Goal: Task Accomplishment & Management: Manage account settings

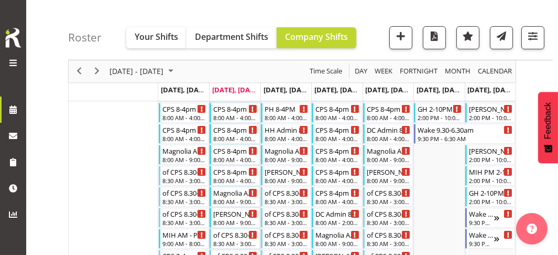
scroll to position [314, 0]
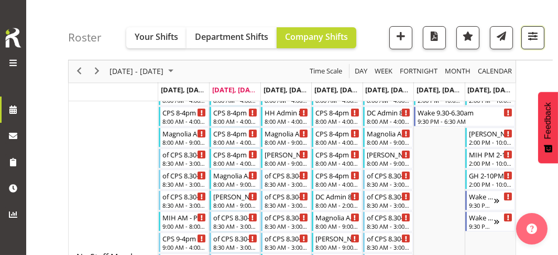
click at [538, 38] on span "button" at bounding box center [533, 36] width 14 height 14
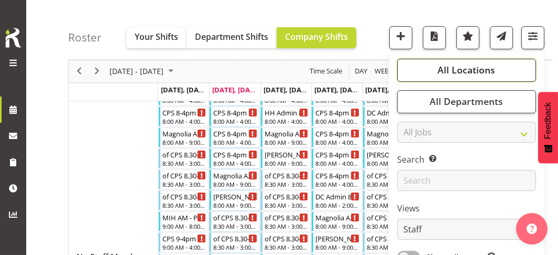
click at [474, 66] on span "All Locations" at bounding box center [467, 70] width 58 height 13
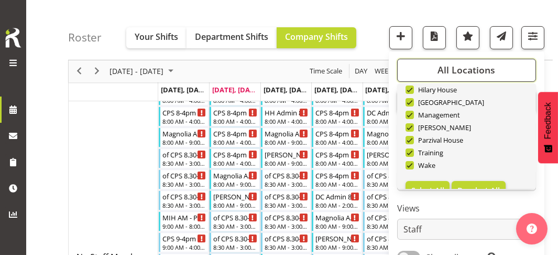
scroll to position [100, 0]
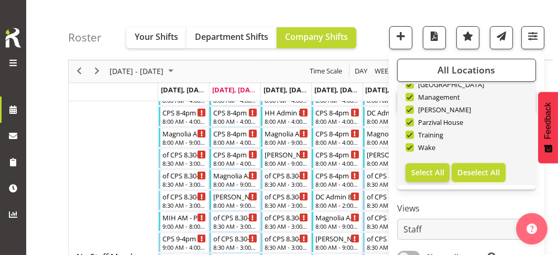
click at [475, 175] on span "Deselect All" at bounding box center [478, 172] width 42 height 10
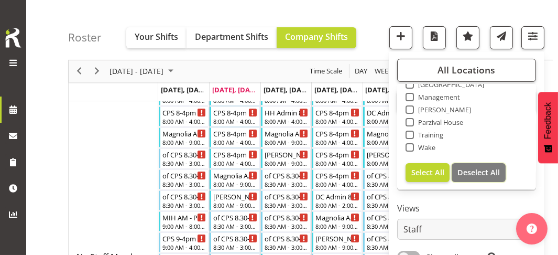
checkbox input "false"
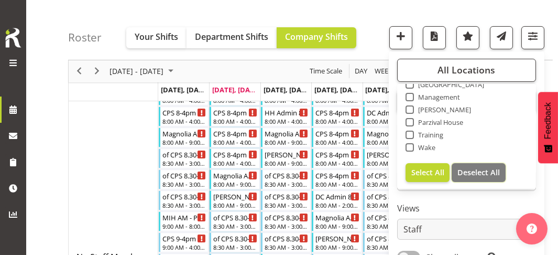
checkbox input "false"
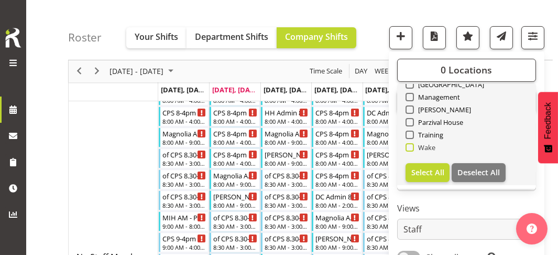
click at [411, 147] on span at bounding box center [410, 147] width 8 height 8
click at [411, 147] on input "Wake" at bounding box center [409, 147] width 7 height 7
checkbox input "true"
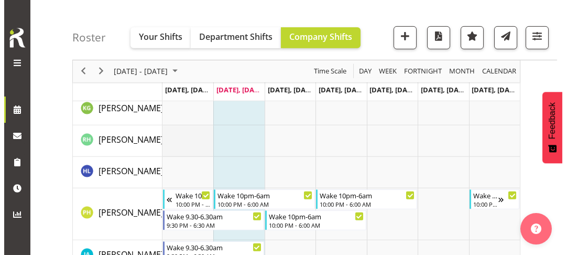
scroll to position [891, 0]
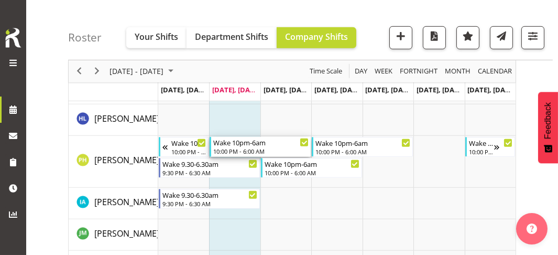
click at [234, 144] on div "Wake 10pm-6am" at bounding box center [260, 142] width 95 height 10
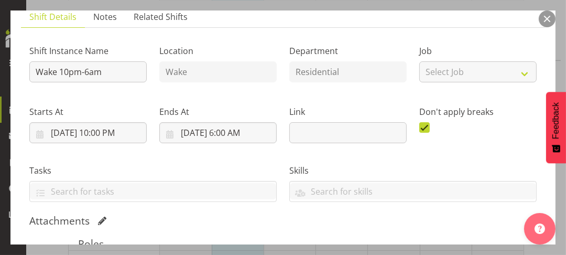
scroll to position [210, 0]
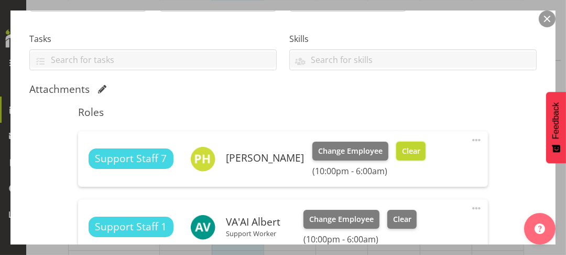
click at [420, 155] on span "Clear" at bounding box center [411, 151] width 18 height 12
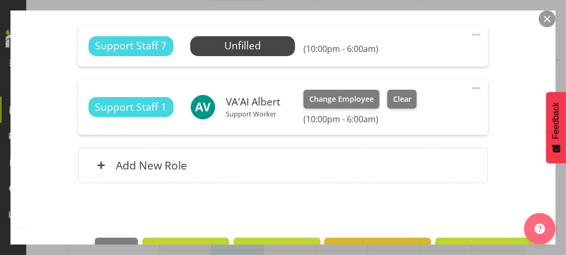
scroll to position [346, 0]
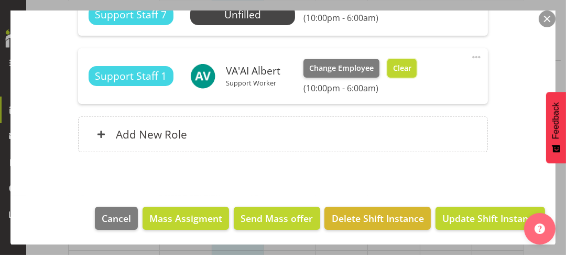
click at [403, 68] on span "Clear" at bounding box center [402, 68] width 18 height 12
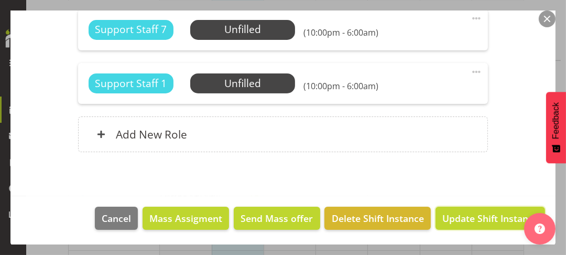
click at [465, 214] on span "Update Shift Instance" at bounding box center [490, 218] width 96 height 14
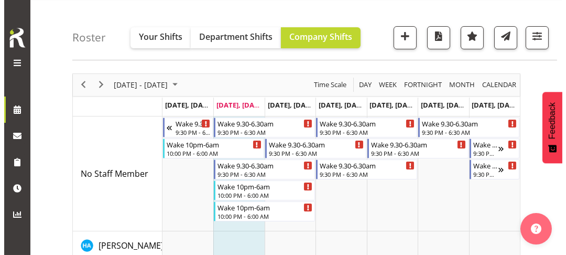
scroll to position [0, 0]
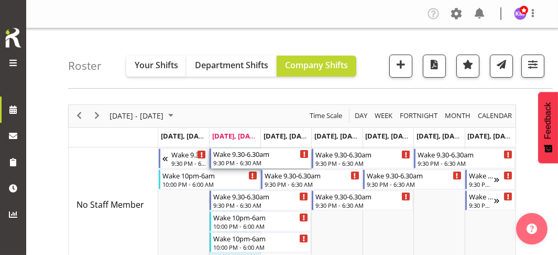
click at [231, 160] on div "9:30 PM - 6:30 AM" at bounding box center [260, 162] width 95 height 8
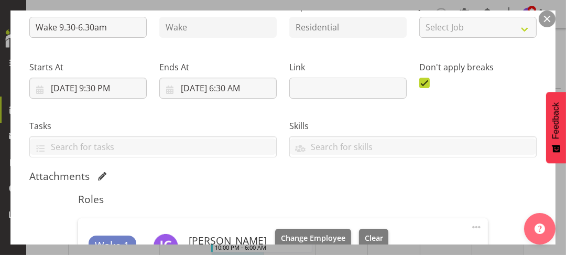
scroll to position [262, 0]
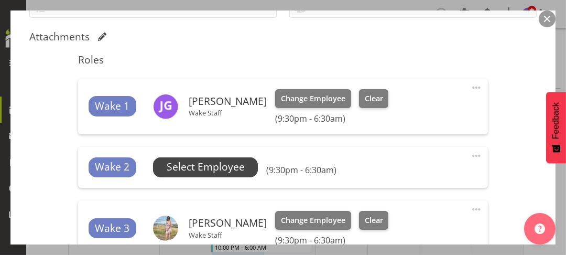
click at [214, 168] on span "Select Employee" at bounding box center [206, 166] width 78 height 15
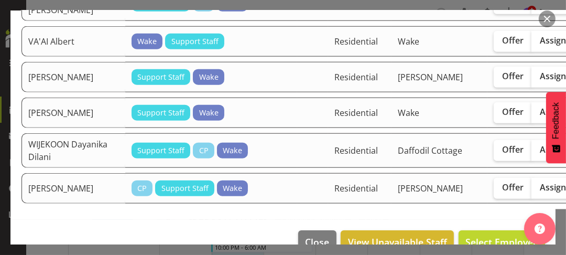
scroll to position [1048, 0]
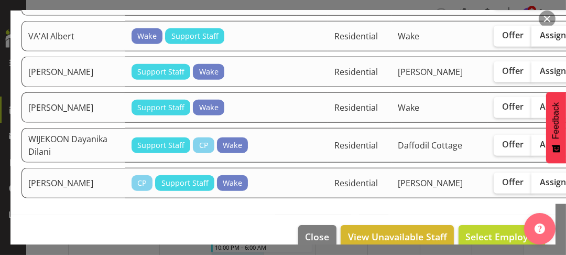
click at [540, 40] on span "Assign" at bounding box center [553, 35] width 26 height 10
click at [531, 39] on input "Assign" at bounding box center [534, 35] width 7 height 7
checkbox input "true"
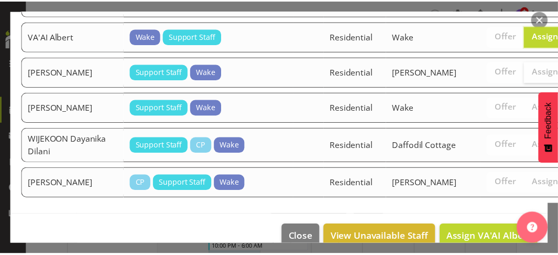
scroll to position [1107, 0]
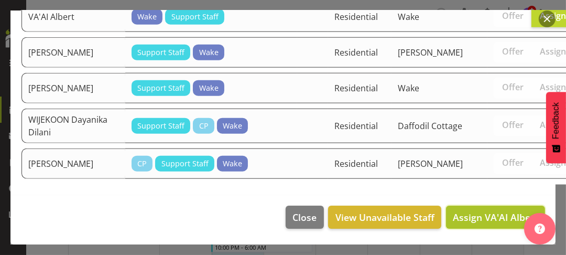
click at [477, 217] on span "Assign VA'AI Albert" at bounding box center [495, 217] width 85 height 13
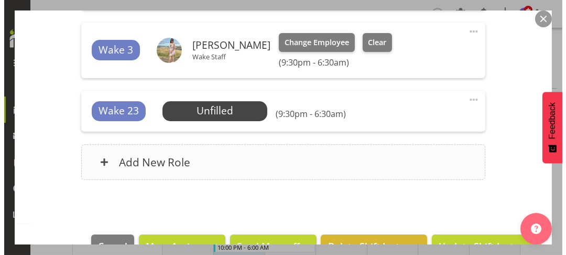
scroll to position [472, 0]
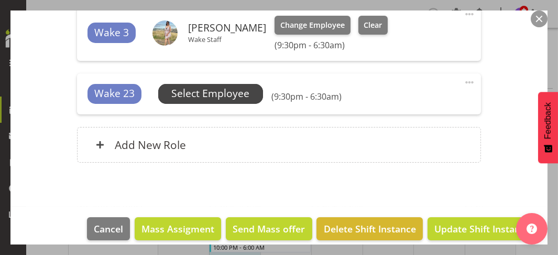
click at [214, 93] on span "Select Employee" at bounding box center [211, 93] width 78 height 15
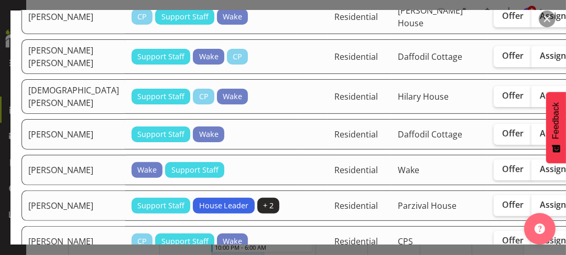
scroll to position [314, 0]
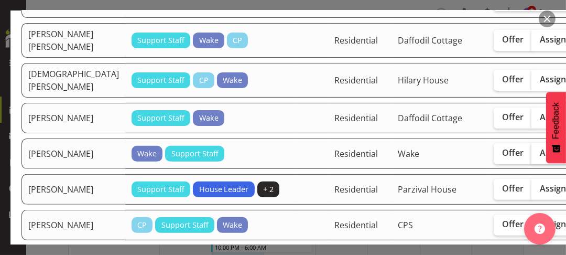
click at [540, 158] on span "Assign" at bounding box center [553, 152] width 26 height 10
click at [531, 156] on input "Assign" at bounding box center [534, 152] width 7 height 7
checkbox input "true"
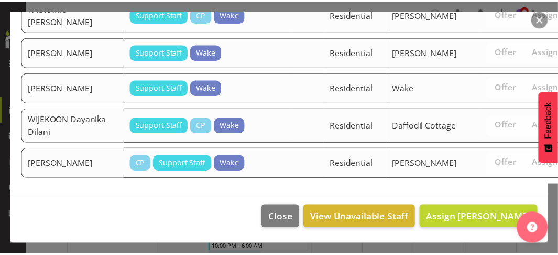
scroll to position [1072, 0]
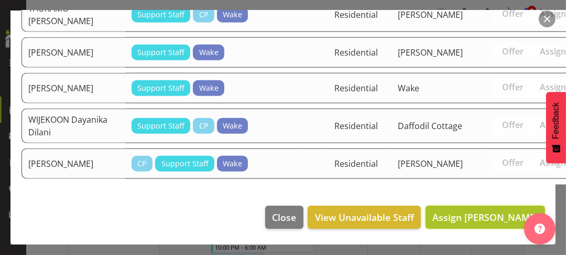
drag, startPoint x: 473, startPoint y: 219, endPoint x: 472, endPoint y: 212, distance: 6.5
click at [473, 218] on span "Assign [PERSON_NAME]" at bounding box center [485, 217] width 106 height 13
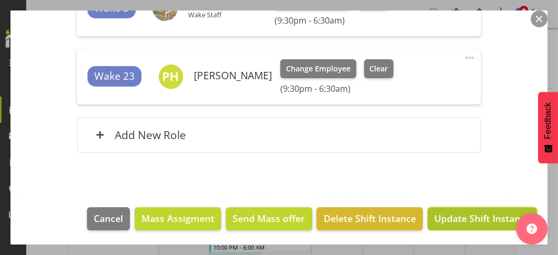
click at [459, 219] on span "Update Shift Instance" at bounding box center [482, 218] width 96 height 14
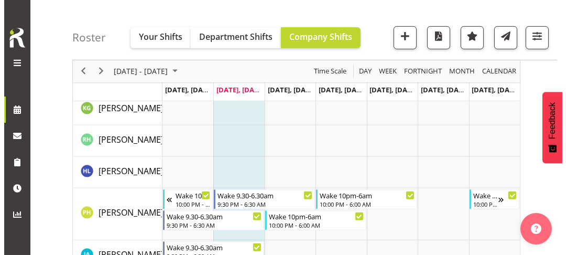
scroll to position [891, 0]
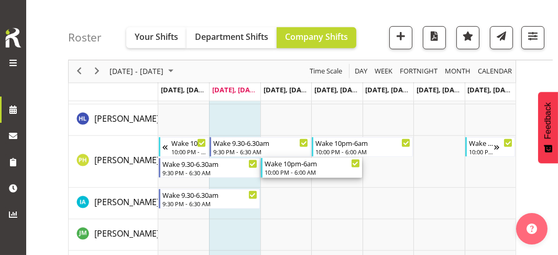
click at [287, 168] on div "10:00 PM - 6:00 AM" at bounding box center [312, 172] width 95 height 8
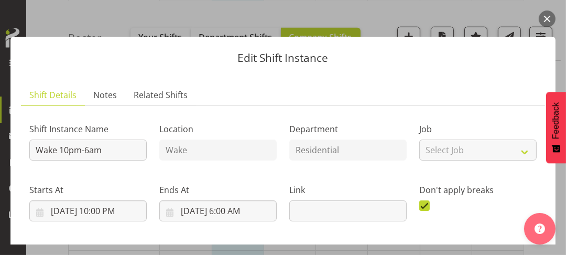
scroll to position [210, 0]
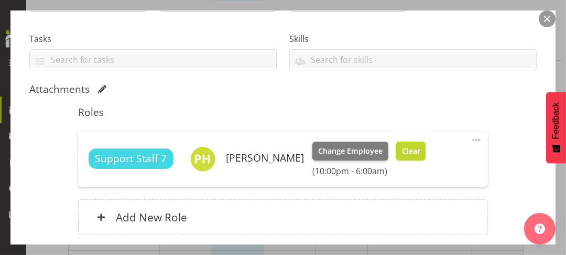
click at [417, 150] on span "Clear" at bounding box center [411, 151] width 18 height 12
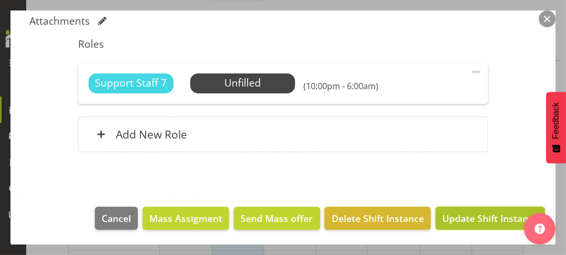
click at [477, 216] on span "Update Shift Instance" at bounding box center [490, 218] width 96 height 14
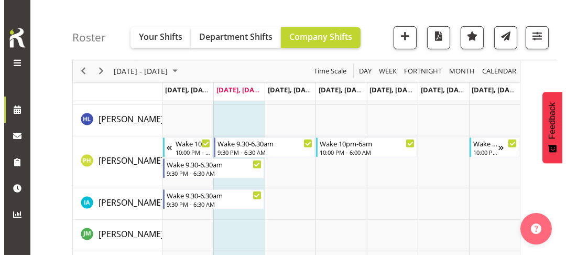
scroll to position [649, 0]
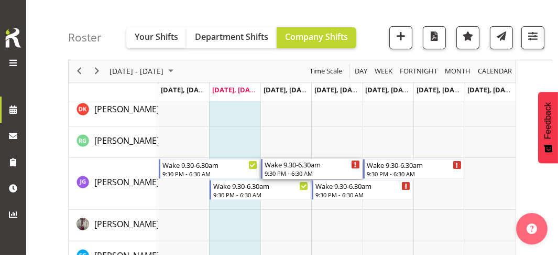
click at [286, 166] on div "Wake 9.30-6.30am" at bounding box center [312, 164] width 95 height 10
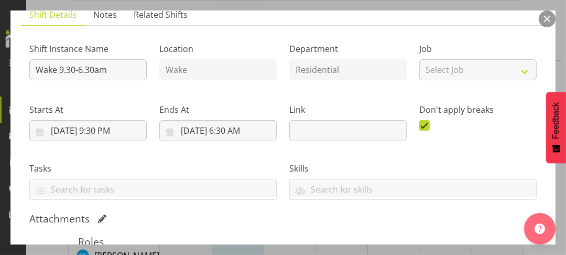
scroll to position [262, 0]
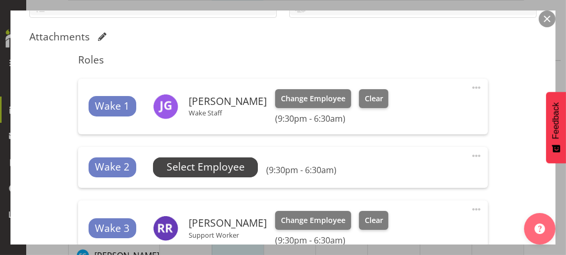
click at [234, 168] on span "Select Employee" at bounding box center [206, 166] width 78 height 15
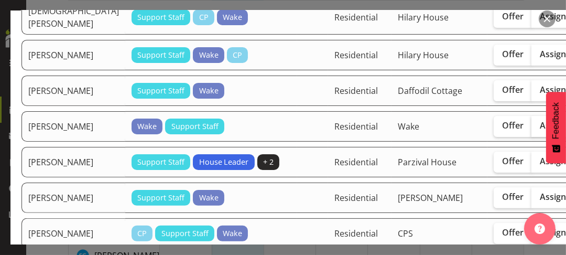
click at [540, 130] on span "Assign" at bounding box center [553, 125] width 26 height 10
click at [531, 129] on input "Assign" at bounding box center [534, 125] width 7 height 7
checkbox input "true"
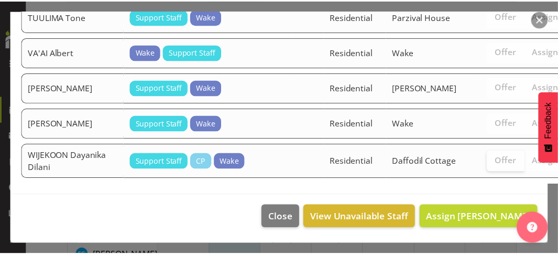
scroll to position [989, 0]
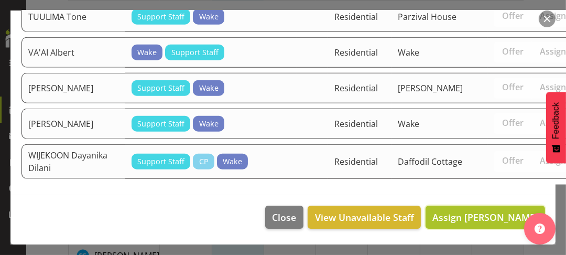
click at [462, 216] on span "Assign [PERSON_NAME]" at bounding box center [485, 217] width 106 height 13
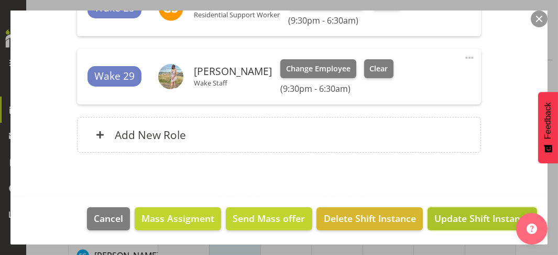
click at [461, 215] on span "Update Shift Instance" at bounding box center [482, 218] width 96 height 14
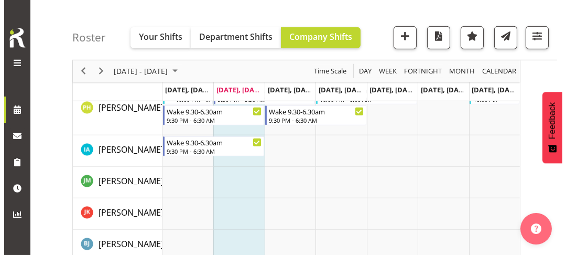
scroll to position [891, 0]
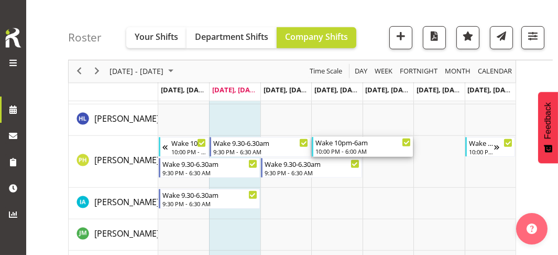
click at [333, 148] on div "10:00 PM - 6:00 AM" at bounding box center [362, 151] width 95 height 8
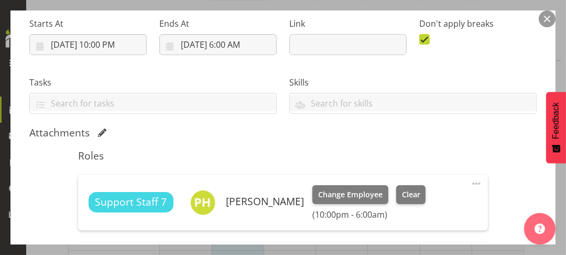
scroll to position [262, 0]
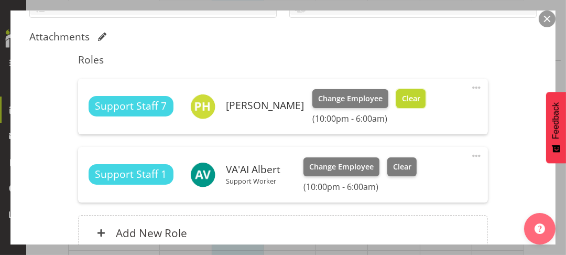
click at [417, 99] on span "Clear" at bounding box center [411, 99] width 18 height 12
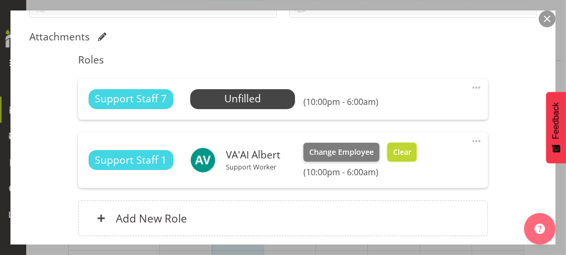
click at [405, 152] on span "Clear" at bounding box center [402, 152] width 18 height 12
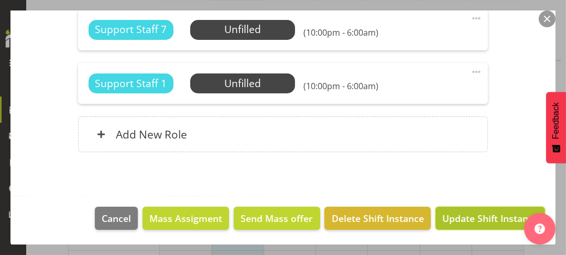
click at [473, 217] on span "Update Shift Instance" at bounding box center [490, 218] width 96 height 14
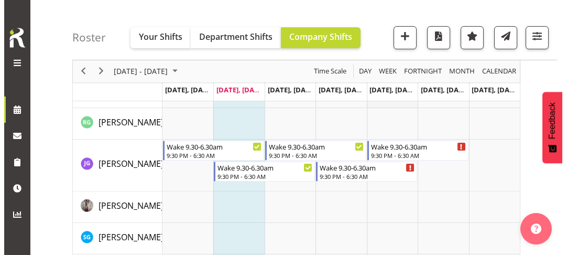
scroll to position [618, 0]
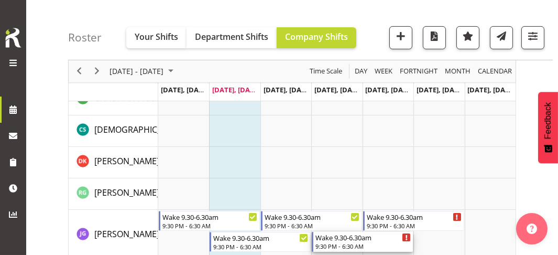
click at [342, 238] on div "Wake 9.30-6.30am" at bounding box center [362, 237] width 95 height 10
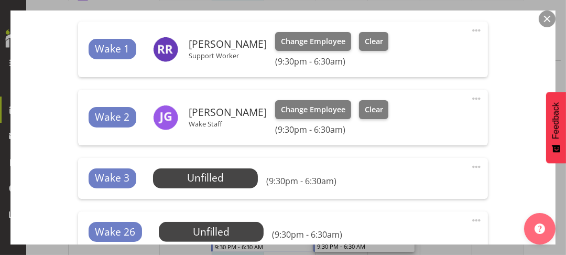
scroll to position [367, 0]
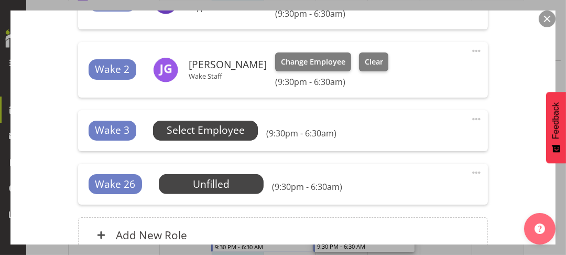
click at [210, 133] on span "Select Employee" at bounding box center [206, 130] width 78 height 15
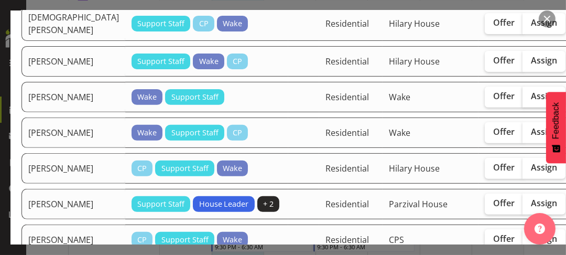
click at [531, 101] on span "Assign" at bounding box center [544, 96] width 26 height 10
click at [522, 100] on input "Assign" at bounding box center [525, 96] width 7 height 7
checkbox input "true"
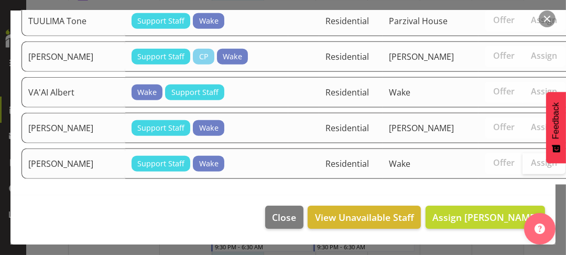
scroll to position [1165, 0]
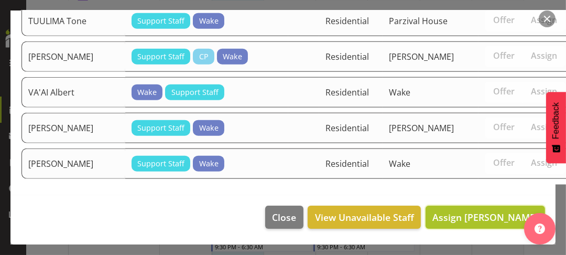
click at [481, 217] on span "Assign [PERSON_NAME]" at bounding box center [485, 217] width 106 height 13
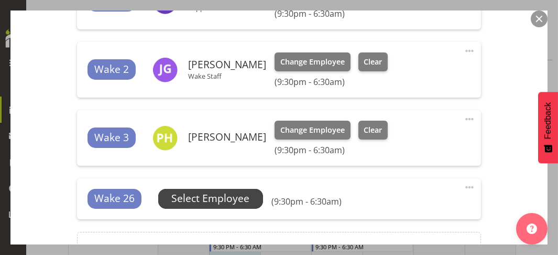
click at [218, 199] on span "Select Employee" at bounding box center [211, 198] width 78 height 15
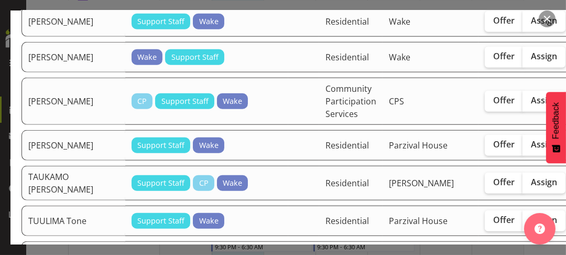
scroll to position [1048, 0]
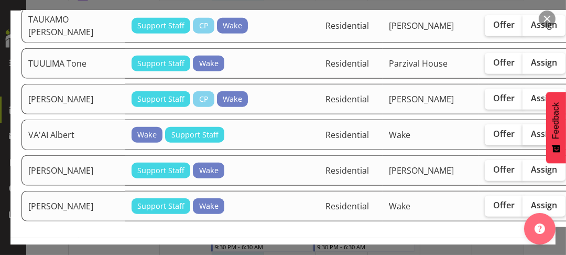
click at [531, 139] on span "Assign" at bounding box center [544, 133] width 26 height 10
click at [522, 137] on input "Assign" at bounding box center [525, 133] width 7 height 7
checkbox input "true"
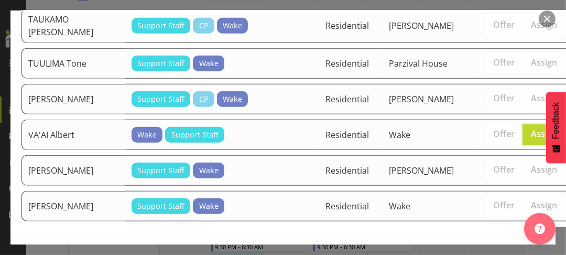
scroll to position [1130, 0]
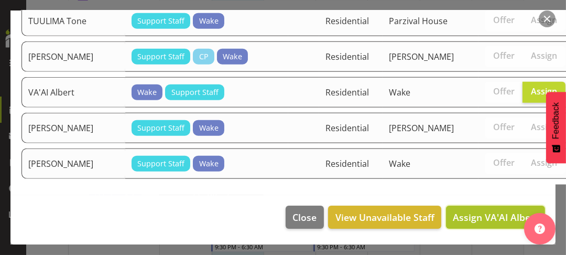
click at [482, 213] on span "Assign VA'AI Albert" at bounding box center [495, 217] width 85 height 13
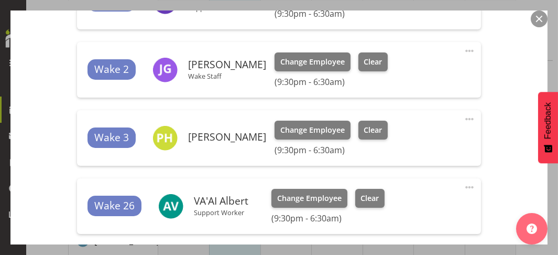
scroll to position [1562, 0]
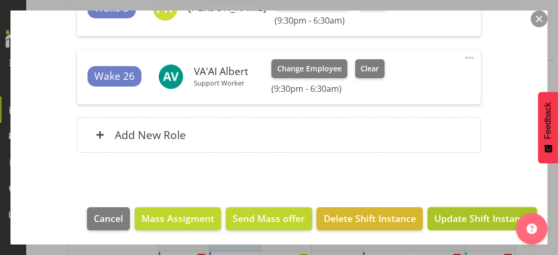
click at [465, 214] on span "Update Shift Instance" at bounding box center [482, 218] width 96 height 14
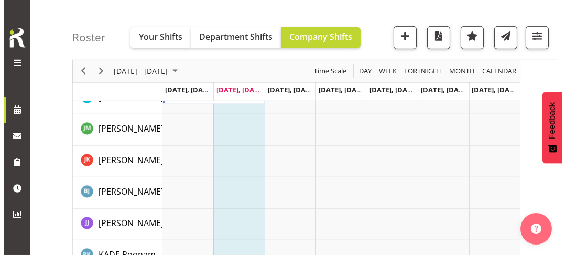
scroll to position [891, 0]
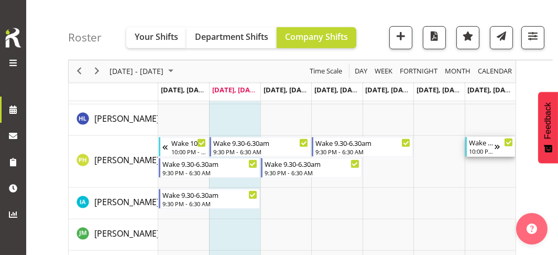
click at [481, 148] on div "10:00 PM - 6:00 AM" at bounding box center [482, 151] width 26 height 8
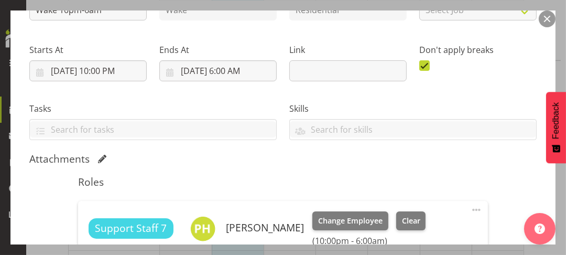
scroll to position [314, 0]
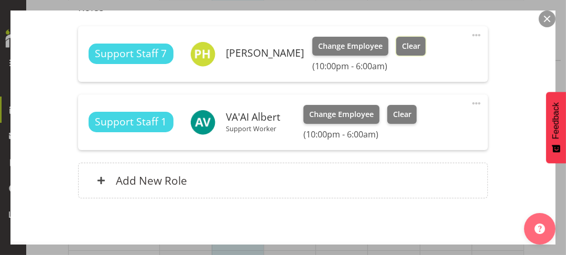
drag, startPoint x: 420, startPoint y: 47, endPoint x: 416, endPoint y: 62, distance: 15.8
click at [419, 47] on span "Clear" at bounding box center [411, 46] width 18 height 12
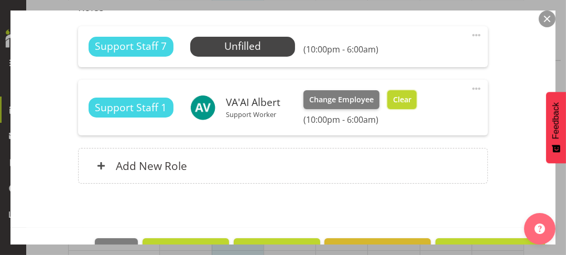
drag, startPoint x: 402, startPoint y: 99, endPoint x: 412, endPoint y: 115, distance: 18.8
click at [403, 99] on span "Clear" at bounding box center [402, 100] width 18 height 12
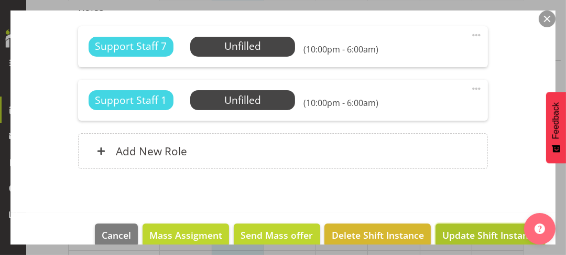
click at [476, 231] on span "Update Shift Instance" at bounding box center [490, 235] width 96 height 14
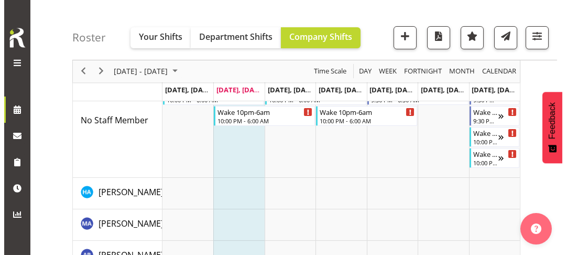
scroll to position [0, 0]
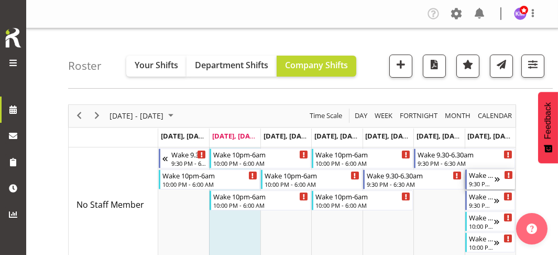
click at [484, 180] on div "9:30 PM - 6:30 AM" at bounding box center [482, 183] width 26 height 8
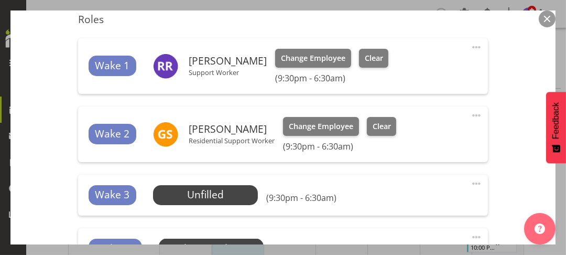
scroll to position [367, 0]
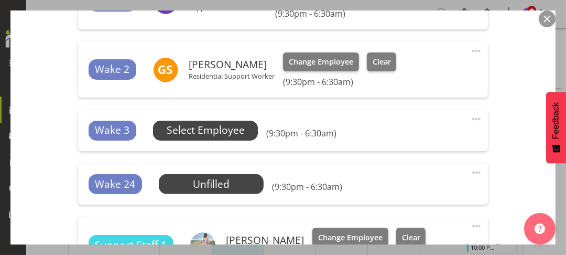
click at [217, 126] on span "Select Employee" at bounding box center [206, 130] width 78 height 15
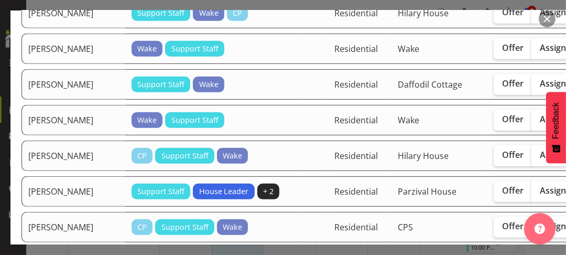
scroll to position [472, 0]
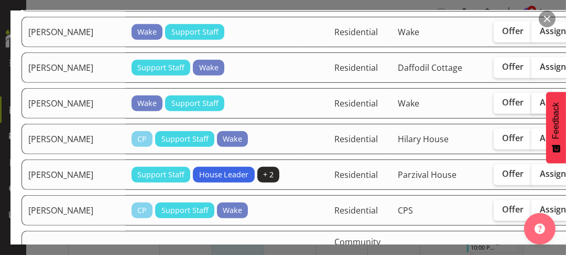
click at [540, 107] on span "Assign" at bounding box center [553, 102] width 26 height 10
click at [531, 106] on input "Assign" at bounding box center [534, 102] width 7 height 7
checkbox input "true"
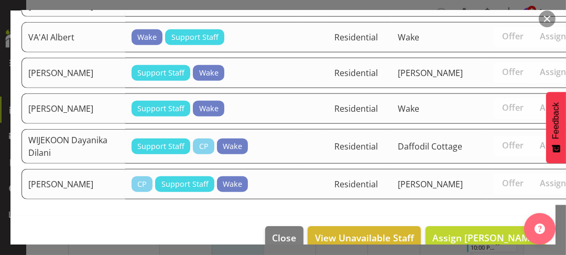
scroll to position [1116, 0]
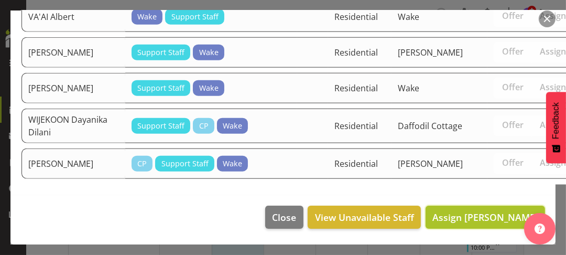
click at [476, 216] on span "Assign [PERSON_NAME]" at bounding box center [485, 217] width 106 height 13
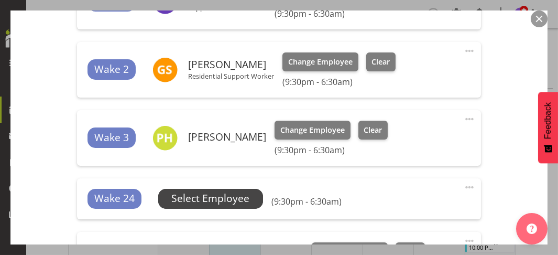
click at [237, 198] on span "Select Employee" at bounding box center [211, 198] width 78 height 15
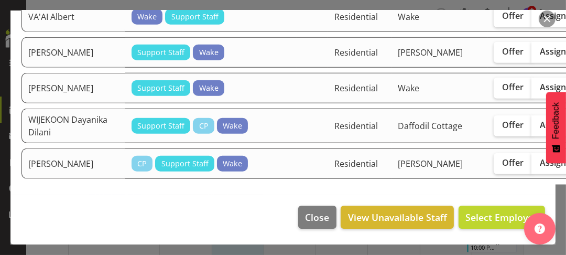
scroll to position [971, 0]
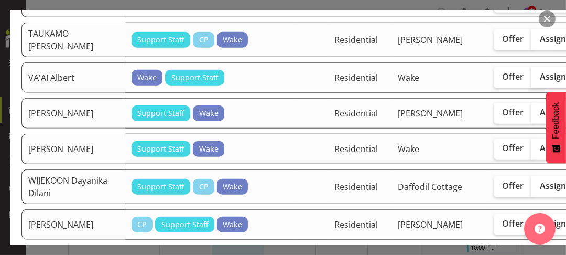
click at [531, 88] on label "Assign" at bounding box center [552, 77] width 43 height 21
click at [531, 80] on input "Assign" at bounding box center [534, 76] width 7 height 7
checkbox input "true"
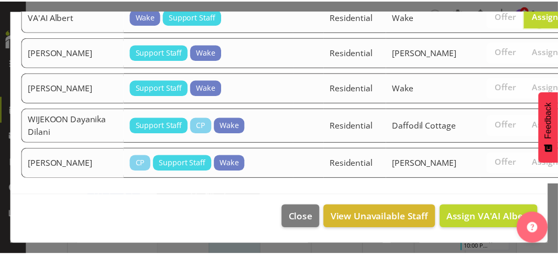
scroll to position [1076, 0]
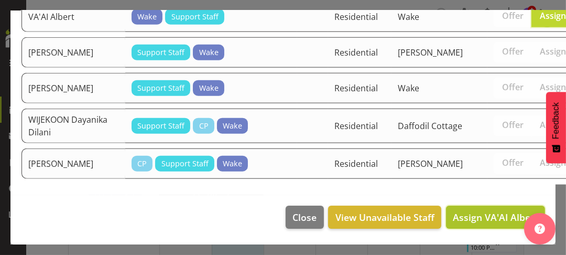
click at [479, 214] on span "Assign VA'AI Albert" at bounding box center [495, 217] width 85 height 13
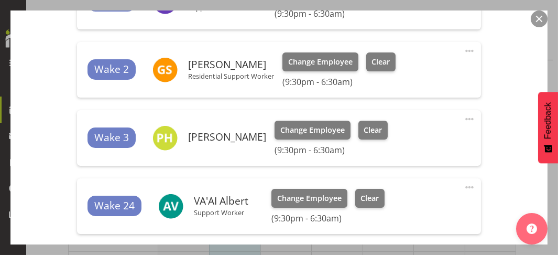
scroll to position [576, 0]
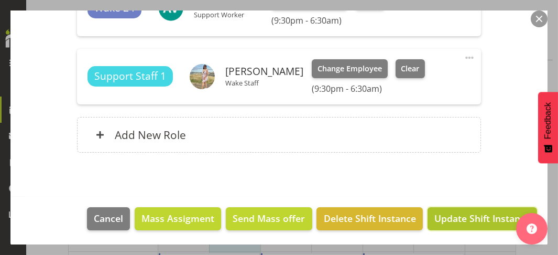
click at [470, 213] on span "Update Shift Instance" at bounding box center [482, 218] width 96 height 14
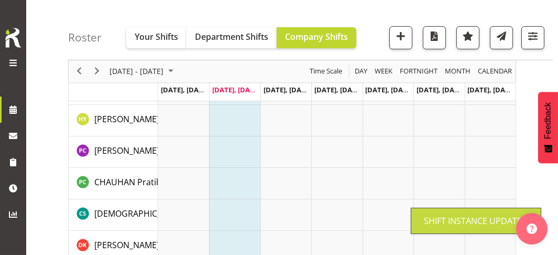
scroll to position [534, 0]
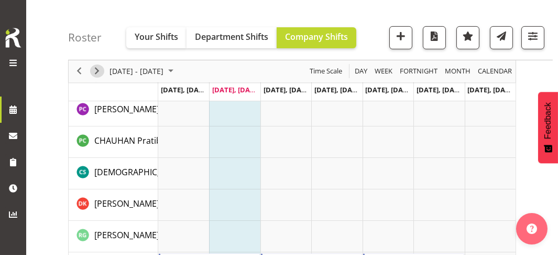
drag, startPoint x: 95, startPoint y: 68, endPoint x: 208, endPoint y: 133, distance: 129.6
click at [95, 68] on span "Next" at bounding box center [97, 71] width 13 height 13
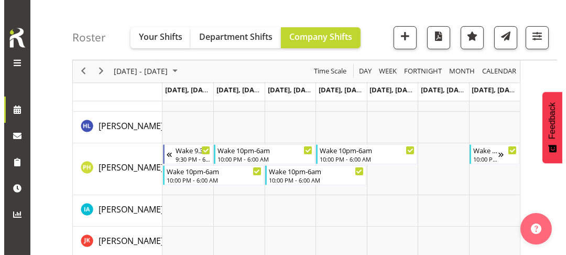
scroll to position [639, 0]
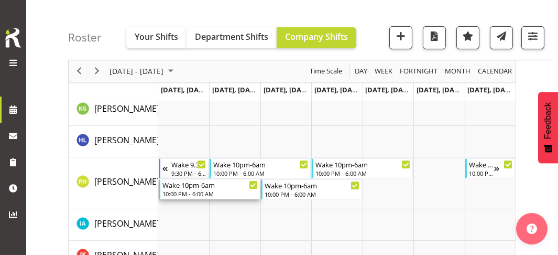
click at [182, 191] on div "10:00 PM - 6:00 AM" at bounding box center [209, 193] width 95 height 8
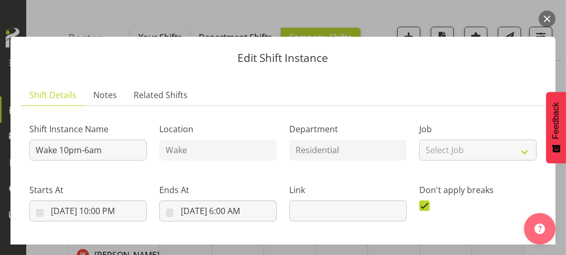
scroll to position [262, 0]
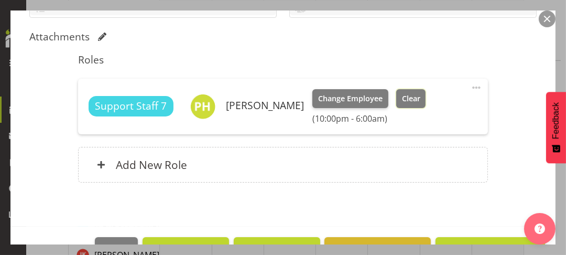
click at [414, 97] on span "Clear" at bounding box center [411, 99] width 18 height 12
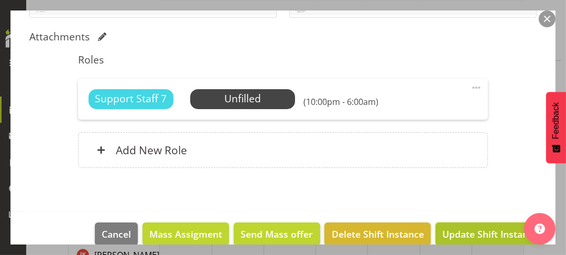
click at [464, 230] on span "Update Shift Instance" at bounding box center [490, 234] width 96 height 14
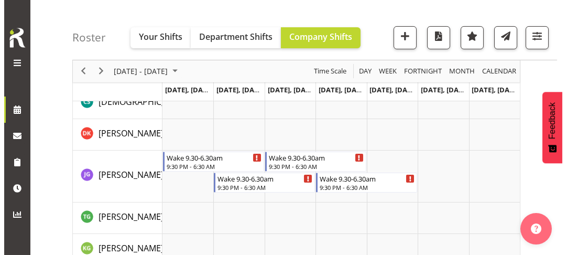
scroll to position [482, 0]
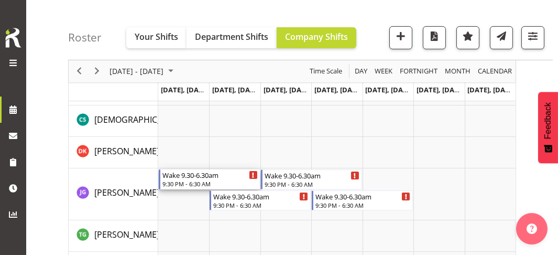
click at [182, 175] on div "Wake 9.30-6.30am" at bounding box center [209, 174] width 95 height 10
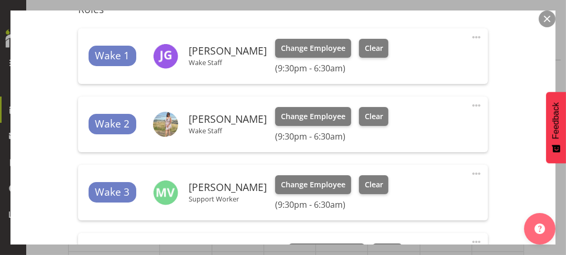
scroll to position [419, 0]
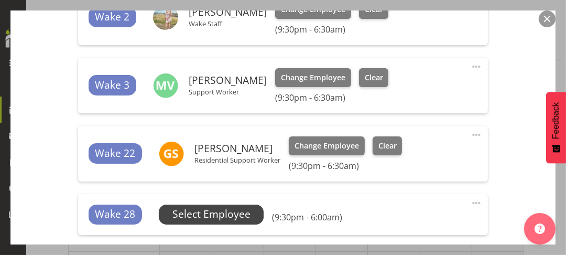
click at [211, 210] on span "Select Employee" at bounding box center [211, 213] width 78 height 15
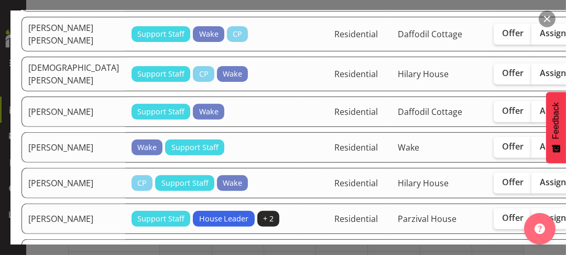
scroll to position [367, 0]
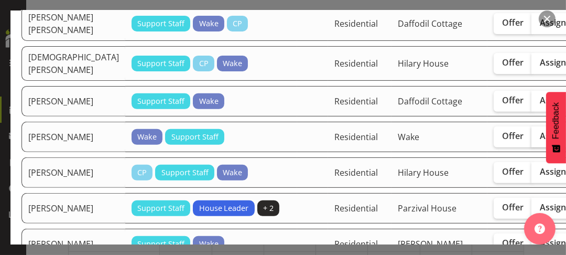
click at [540, 141] on span "Assign" at bounding box center [553, 135] width 26 height 10
click at [531, 139] on input "Assign" at bounding box center [534, 136] width 7 height 7
checkbox input "true"
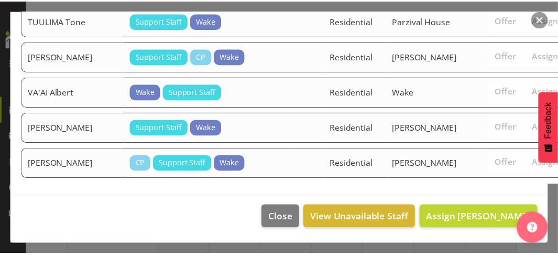
scroll to position [1154, 0]
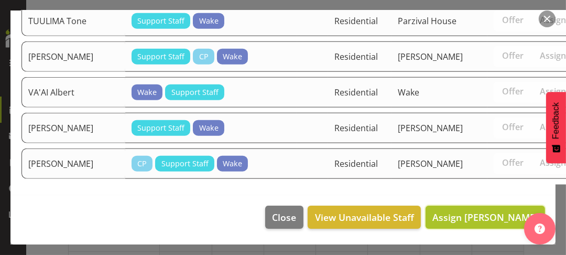
click at [463, 216] on span "Assign [PERSON_NAME]" at bounding box center [485, 217] width 106 height 13
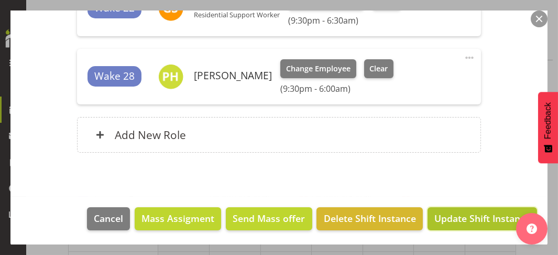
click at [465, 214] on span "Update Shift Instance" at bounding box center [482, 218] width 96 height 14
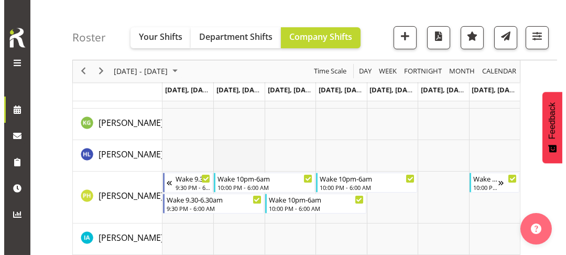
scroll to position [639, 0]
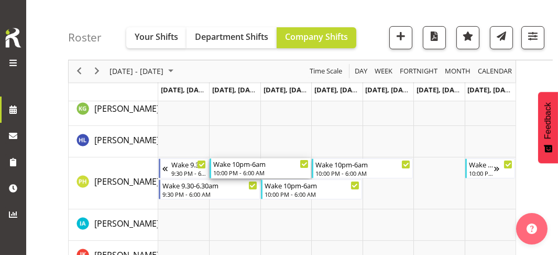
click at [235, 170] on div "10:00 PM - 6:00 AM" at bounding box center [260, 172] width 95 height 8
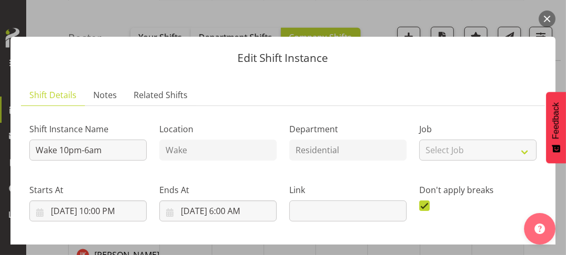
scroll to position [262, 0]
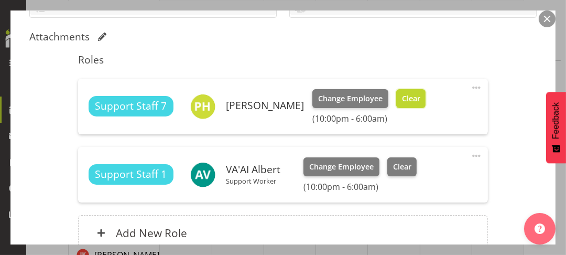
click at [420, 99] on span "Clear" at bounding box center [411, 99] width 18 height 12
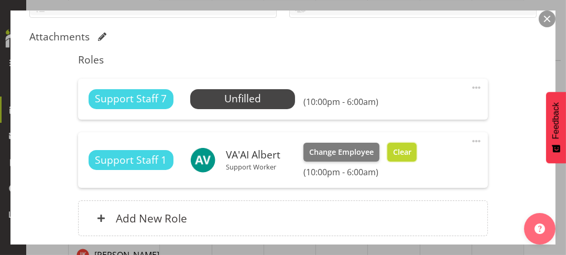
click at [406, 151] on span "Clear" at bounding box center [402, 152] width 18 height 12
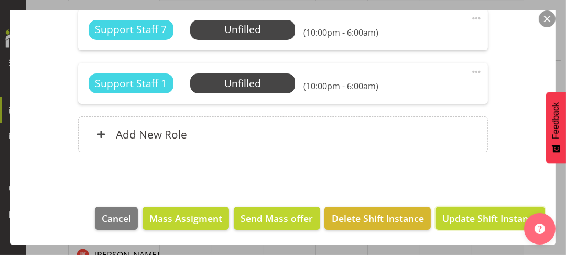
click at [482, 217] on span "Update Shift Instance" at bounding box center [490, 218] width 96 height 14
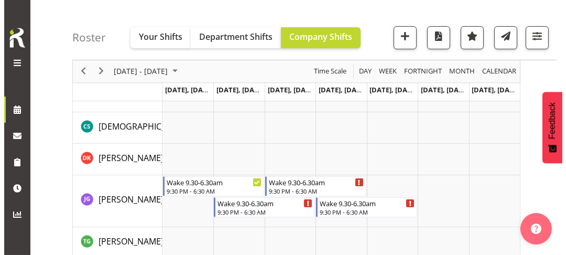
scroll to position [555, 0]
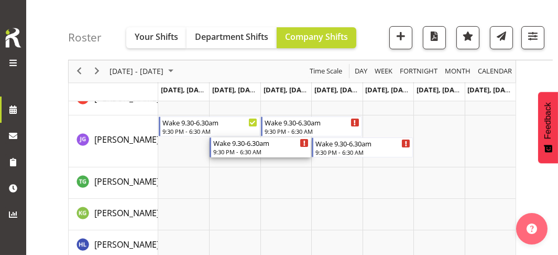
click at [239, 148] on div "9:30 PM - 6:30 AM" at bounding box center [260, 151] width 95 height 8
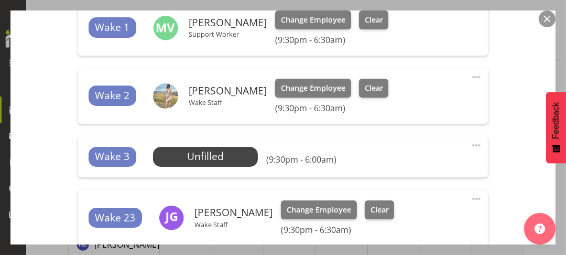
scroll to position [472, 0]
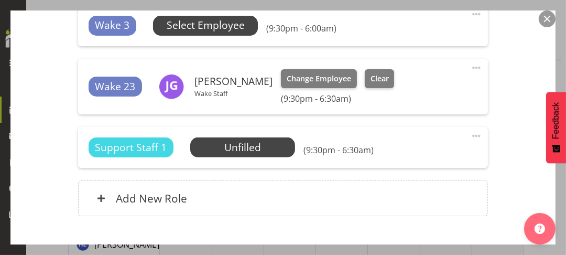
click at [220, 25] on span "Select Employee" at bounding box center [206, 25] width 78 height 15
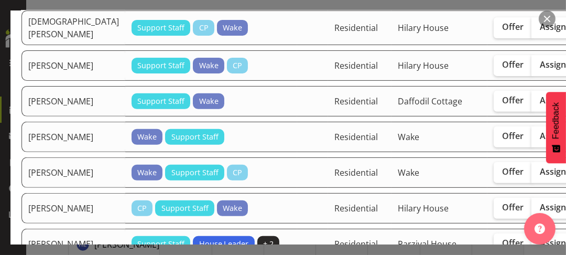
scroll to position [419, 0]
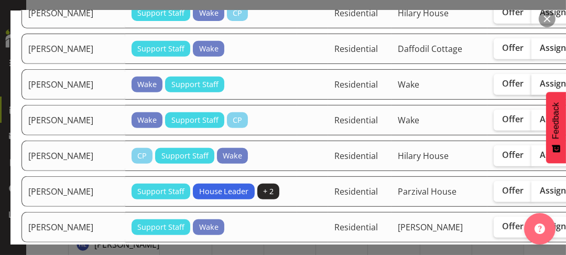
click at [540, 89] on span "Assign" at bounding box center [553, 83] width 26 height 10
click at [531, 87] on input "Assign" at bounding box center [534, 83] width 7 height 7
checkbox input "true"
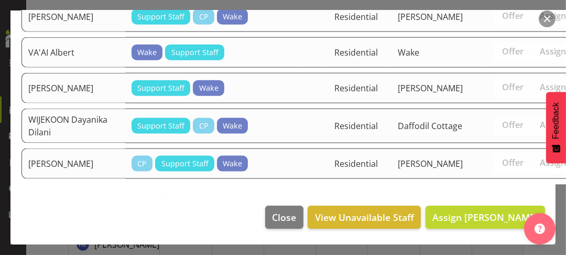
scroll to position [1304, 0]
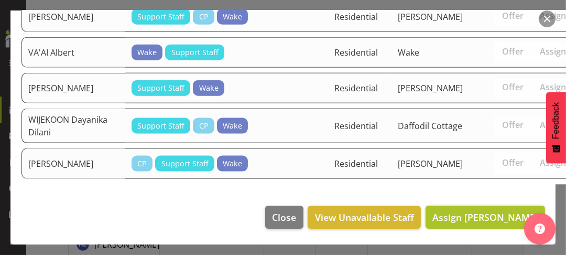
drag, startPoint x: 477, startPoint y: 216, endPoint x: 464, endPoint y: 214, distance: 13.8
click at [477, 216] on span "Assign [PERSON_NAME]" at bounding box center [485, 217] width 106 height 13
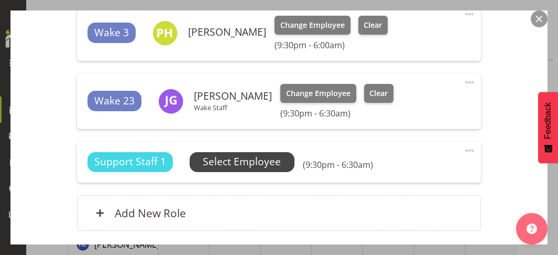
click at [242, 164] on span "Select Employee" at bounding box center [242, 161] width 78 height 15
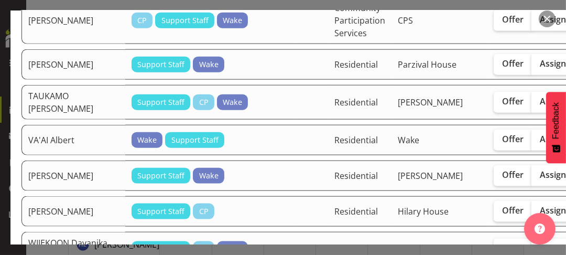
scroll to position [1310, 0]
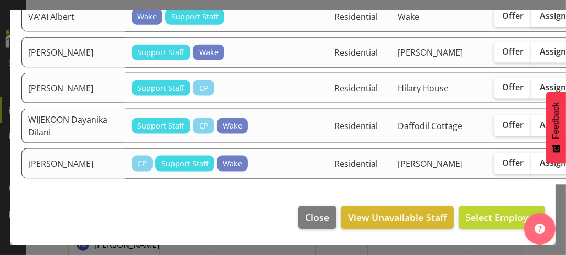
click at [540, 21] on span "Assign" at bounding box center [553, 15] width 26 height 10
click at [531, 19] on input "Assign" at bounding box center [534, 16] width 7 height 7
checkbox input "true"
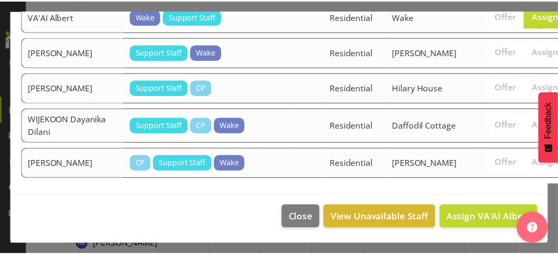
scroll to position [1347, 0]
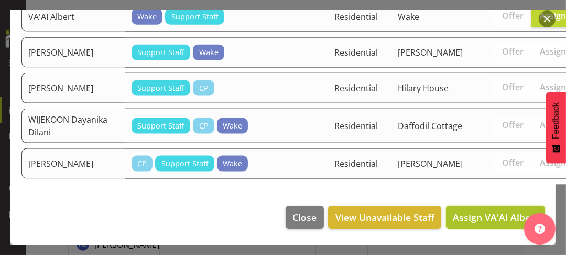
click at [475, 215] on span "Assign VA'AI Albert" at bounding box center [495, 217] width 85 height 13
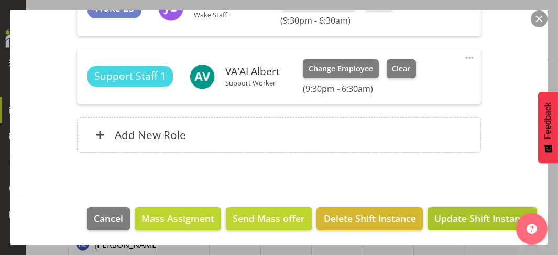
click at [471, 221] on span "Update Shift Instance" at bounding box center [482, 218] width 96 height 14
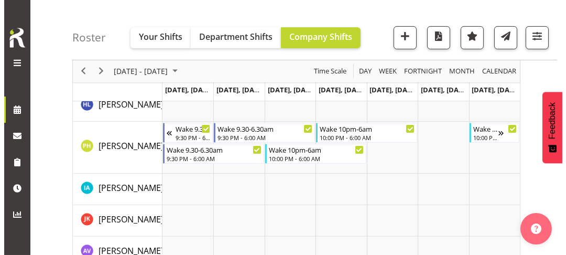
scroll to position [681, 0]
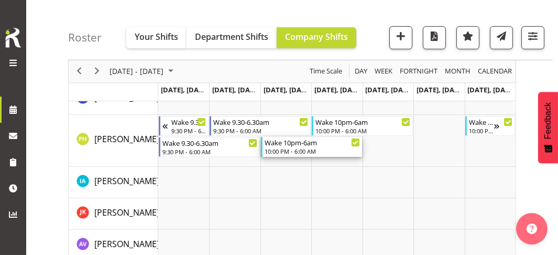
click at [290, 149] on div "10:00 PM - 6:00 AM" at bounding box center [312, 151] width 95 height 8
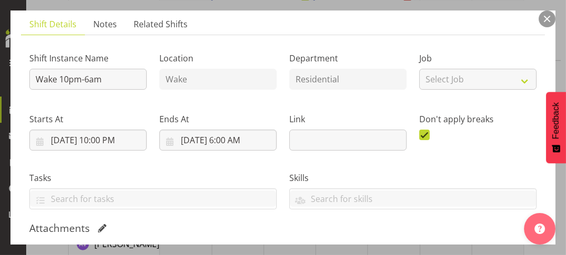
scroll to position [262, 0]
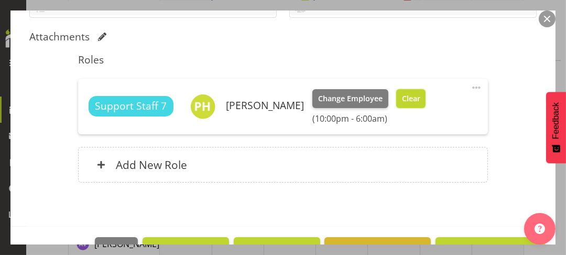
click at [419, 102] on span "Clear" at bounding box center [411, 99] width 18 height 12
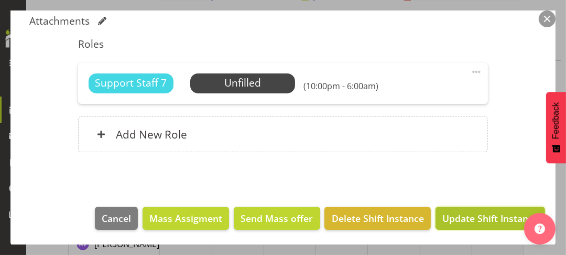
click at [458, 214] on span "Update Shift Instance" at bounding box center [490, 218] width 96 height 14
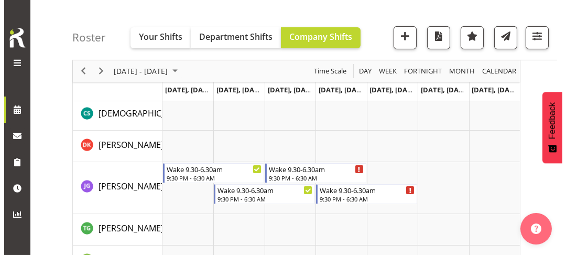
scroll to position [449, 0]
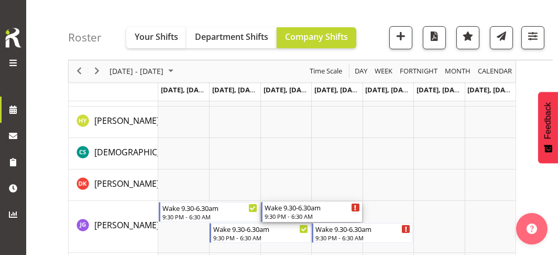
click at [288, 204] on div "Wake 9.30-6.30am" at bounding box center [312, 207] width 95 height 10
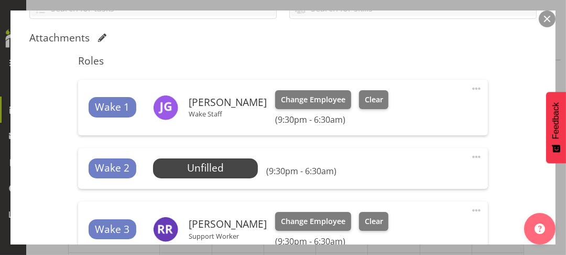
scroll to position [262, 0]
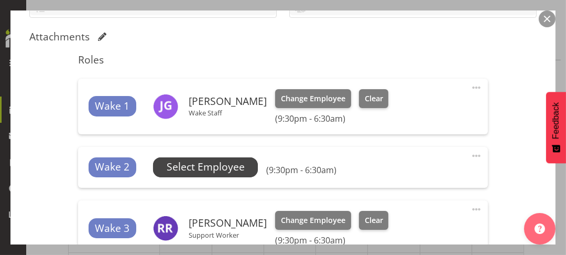
click at [221, 170] on span "Select Employee" at bounding box center [206, 166] width 78 height 15
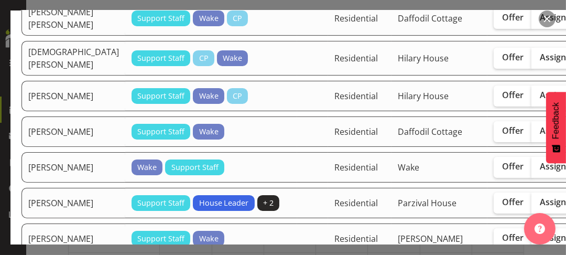
scroll to position [314, 0]
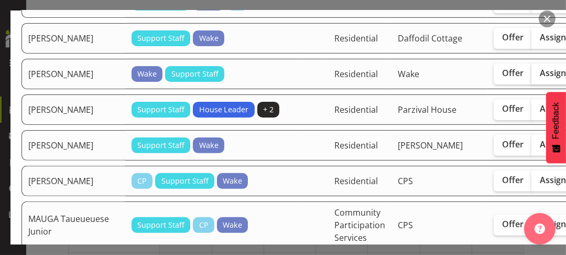
click at [540, 78] on span "Assign" at bounding box center [553, 73] width 26 height 10
click at [531, 77] on input "Assign" at bounding box center [534, 73] width 7 height 7
checkbox input "true"
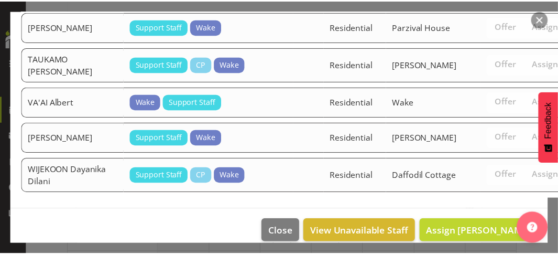
scroll to position [1001, 0]
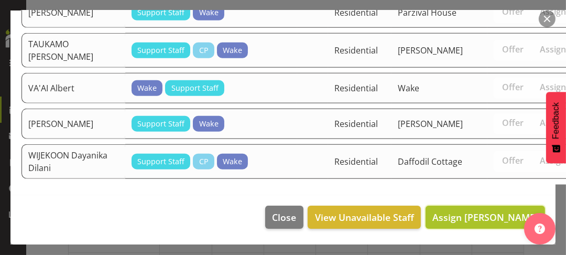
click at [478, 213] on span "Assign [PERSON_NAME]" at bounding box center [485, 217] width 106 height 13
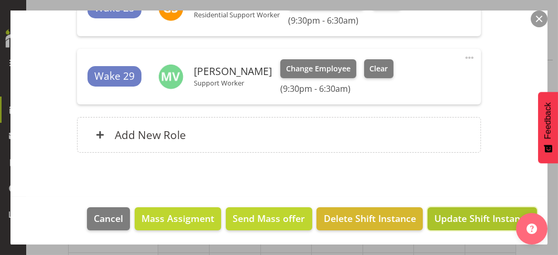
click at [468, 215] on span "Update Shift Instance" at bounding box center [482, 218] width 96 height 14
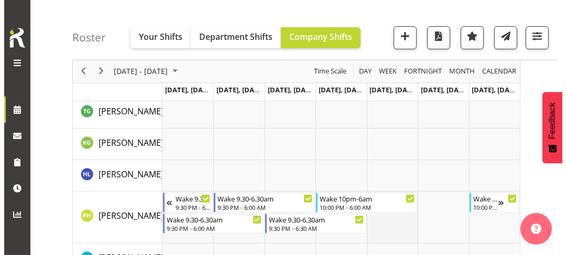
scroll to position [659, 0]
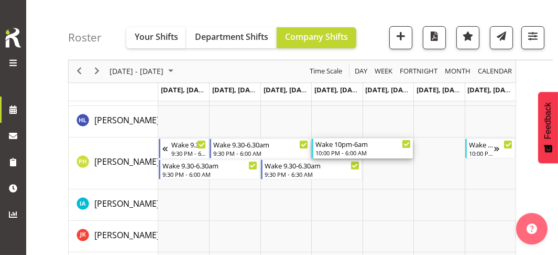
click at [336, 146] on div "Wake 10pm-6am" at bounding box center [362, 143] width 95 height 10
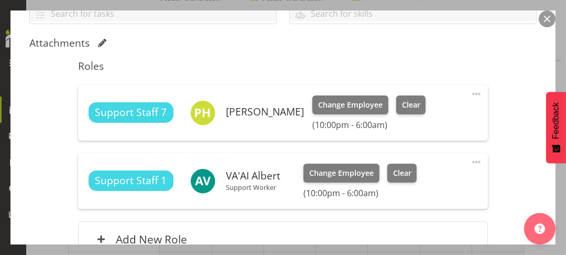
scroll to position [262, 0]
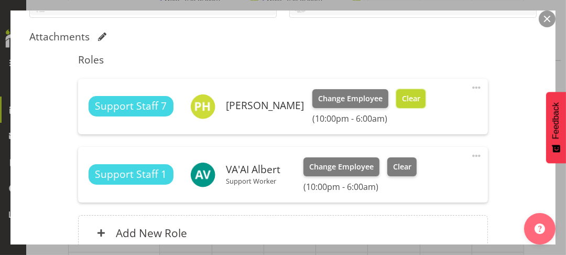
click at [420, 93] on span "Clear" at bounding box center [411, 99] width 18 height 12
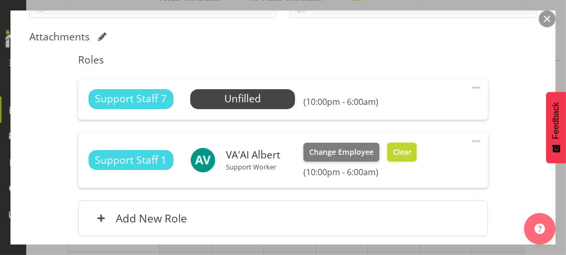
click at [403, 154] on span "Clear" at bounding box center [402, 152] width 18 height 12
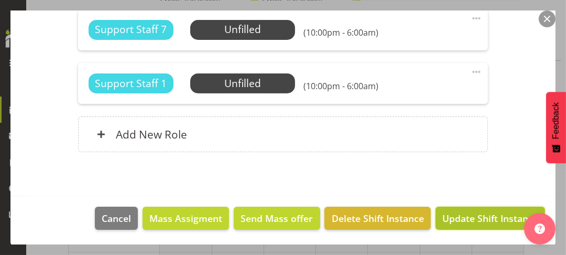
click at [486, 217] on span "Update Shift Instance" at bounding box center [490, 218] width 96 height 14
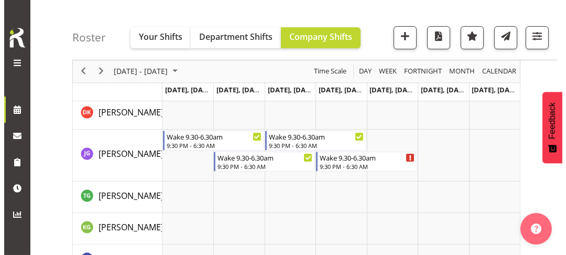
scroll to position [522, 0]
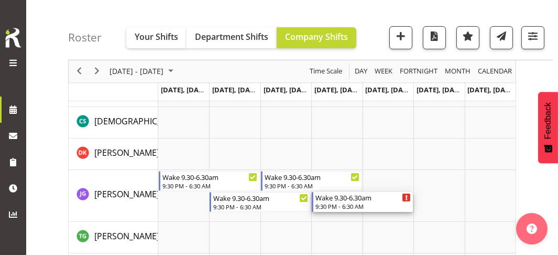
click at [333, 202] on div "9:30 PM - 6:30 AM" at bounding box center [362, 206] width 95 height 8
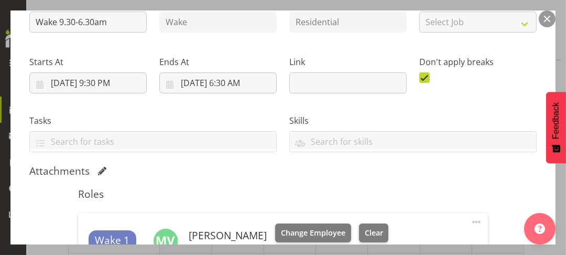
scroll to position [262, 0]
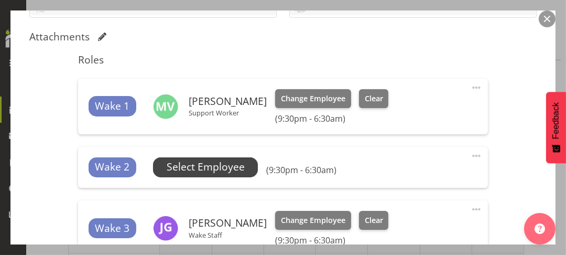
click at [218, 164] on span "Select Employee" at bounding box center [206, 166] width 78 height 15
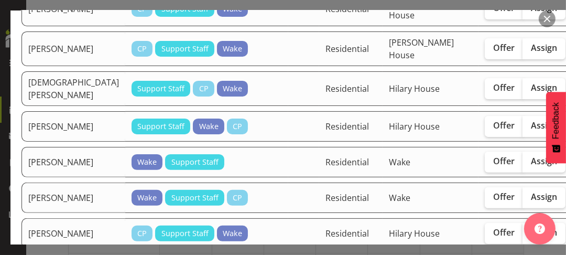
scroll to position [314, 0]
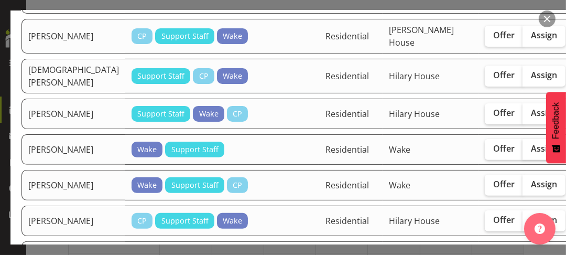
click at [531, 154] on span "Assign" at bounding box center [544, 148] width 26 height 10
click at [522, 152] on input "Assign" at bounding box center [525, 148] width 7 height 7
checkbox input "true"
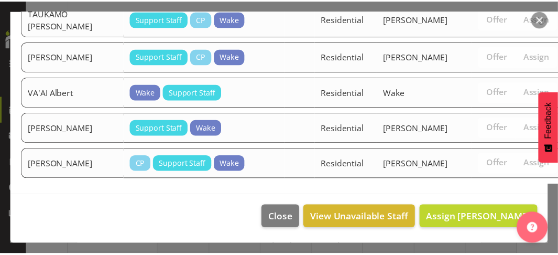
scroll to position [1130, 0]
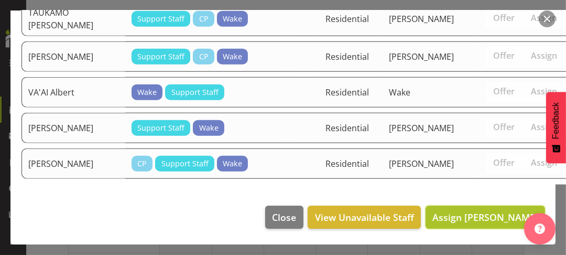
click at [465, 216] on span "Assign [PERSON_NAME]" at bounding box center [485, 217] width 106 height 13
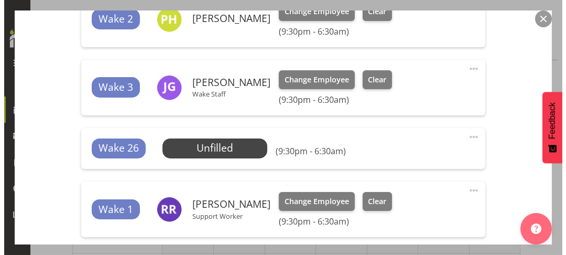
scroll to position [419, 0]
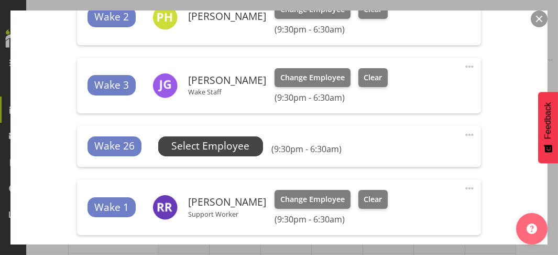
click at [217, 145] on span "Select Employee" at bounding box center [211, 145] width 78 height 15
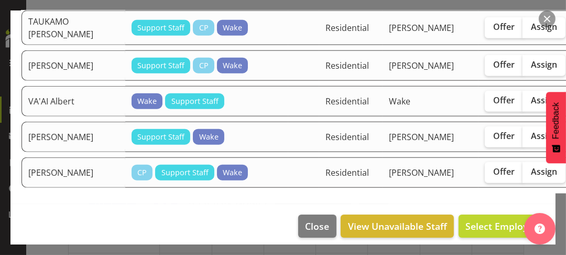
scroll to position [1048, 0]
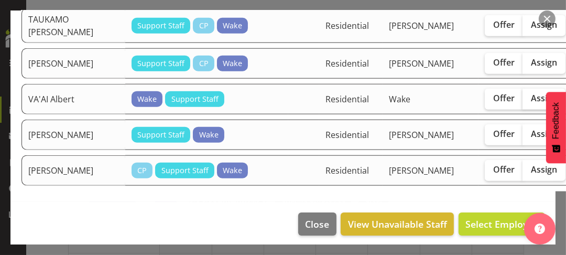
click at [531, 103] on span "Assign" at bounding box center [544, 98] width 26 height 10
click at [522, 102] on input "Assign" at bounding box center [525, 98] width 7 height 7
checkbox input "true"
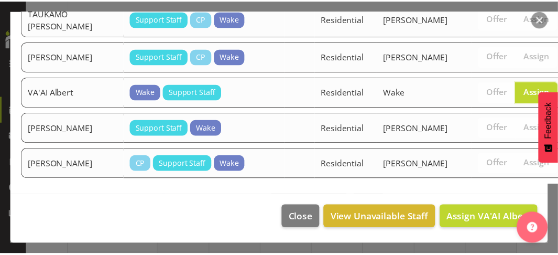
scroll to position [1094, 0]
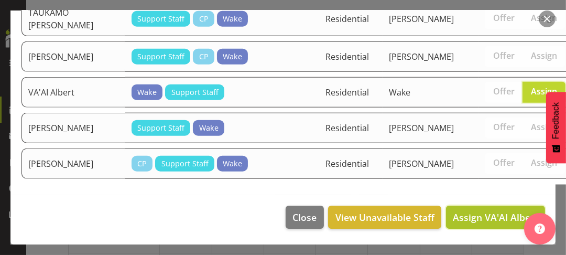
click at [479, 219] on span "Assign VA'AI Albert" at bounding box center [495, 217] width 85 height 13
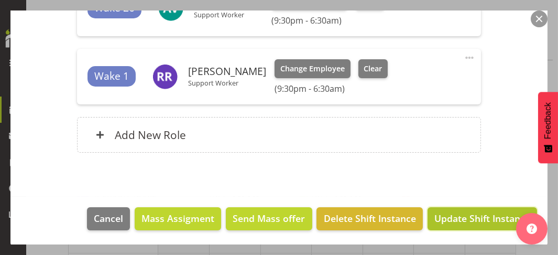
click at [477, 215] on span "Update Shift Instance" at bounding box center [482, 218] width 96 height 14
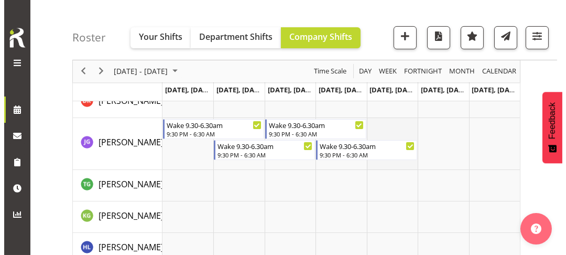
scroll to position [637, 0]
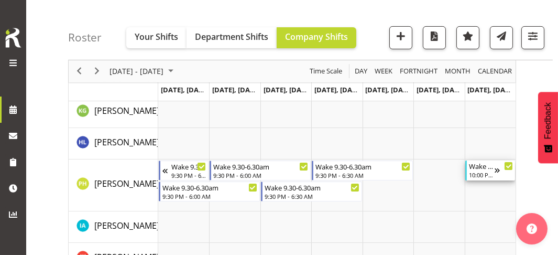
click at [481, 172] on div "10:00 PM - 6:00 AM" at bounding box center [482, 174] width 26 height 8
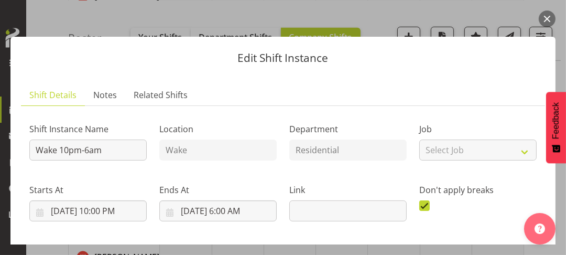
scroll to position [210, 0]
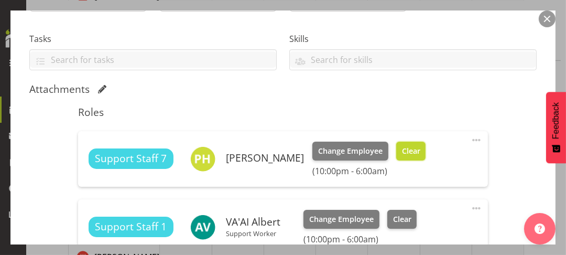
click at [420, 154] on span "Clear" at bounding box center [411, 151] width 18 height 12
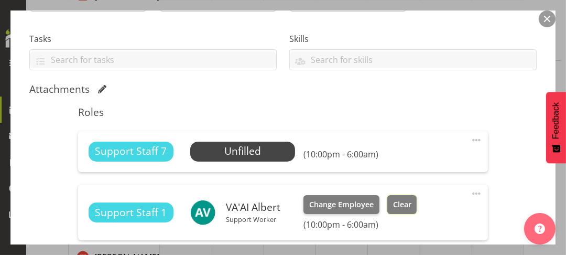
click at [405, 202] on span "Clear" at bounding box center [402, 205] width 18 height 12
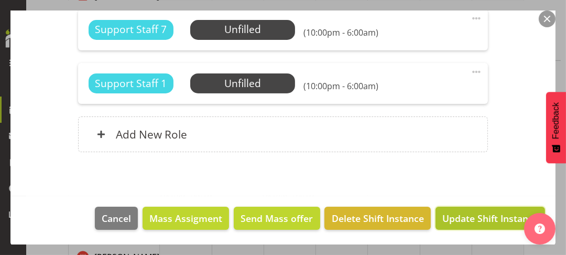
click at [470, 218] on span "Update Shift Instance" at bounding box center [490, 218] width 96 height 14
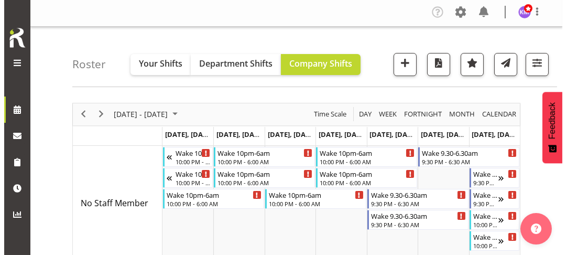
scroll to position [0, 0]
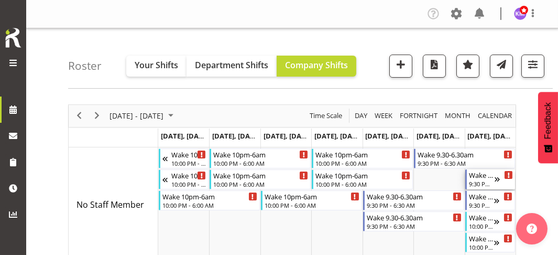
click at [488, 181] on div "9:30 PM - 6:30 AM" at bounding box center [482, 183] width 26 height 8
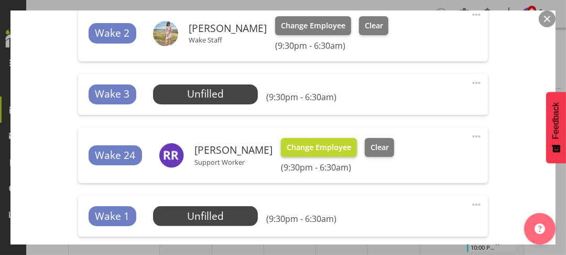
scroll to position [419, 0]
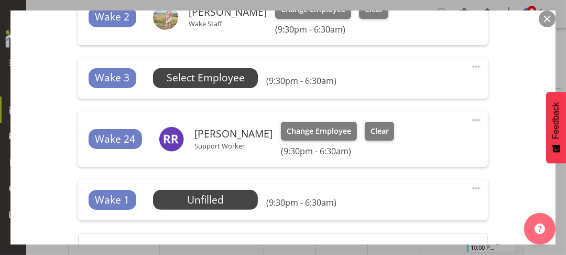
click at [208, 79] on span "Select Employee" at bounding box center [206, 77] width 78 height 15
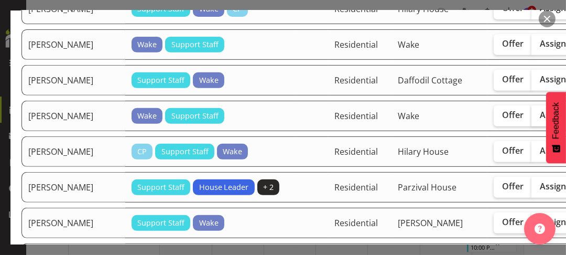
click at [540, 120] on span "Assign" at bounding box center [553, 115] width 26 height 10
click at [531, 118] on input "Assign" at bounding box center [534, 115] width 7 height 7
checkbox input "true"
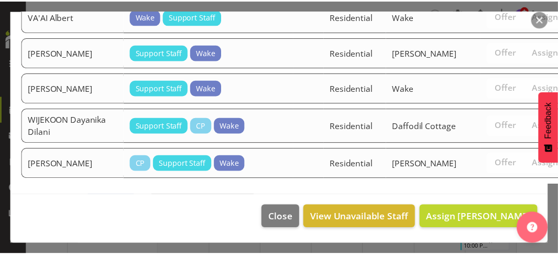
scroll to position [1273, 0]
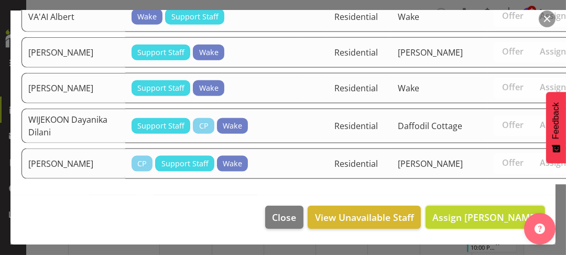
drag, startPoint x: 473, startPoint y: 215, endPoint x: 426, endPoint y: 189, distance: 54.2
click at [473, 214] on span "Assign [PERSON_NAME]" at bounding box center [485, 217] width 106 height 13
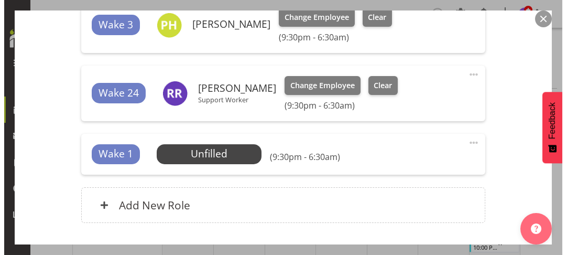
scroll to position [524, 0]
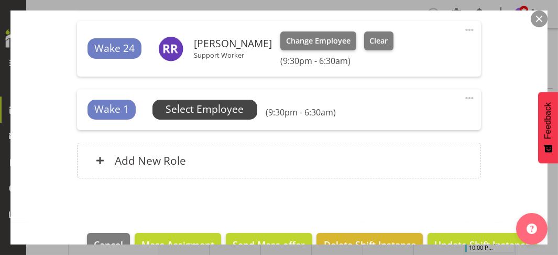
click at [206, 109] on span "Select Employee" at bounding box center [205, 109] width 78 height 15
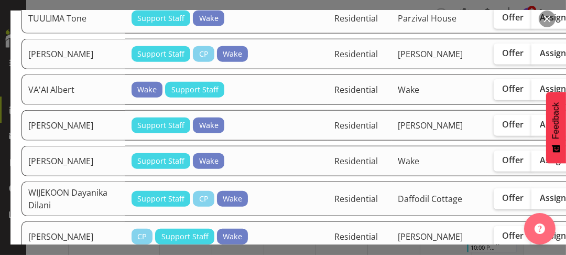
scroll to position [1101, 0]
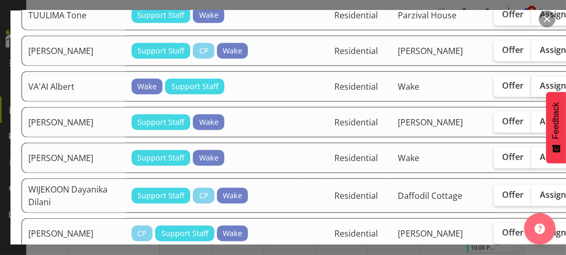
click at [540, 91] on span "Assign" at bounding box center [553, 85] width 26 height 10
click at [531, 89] on input "Assign" at bounding box center [534, 85] width 7 height 7
checkbox input "true"
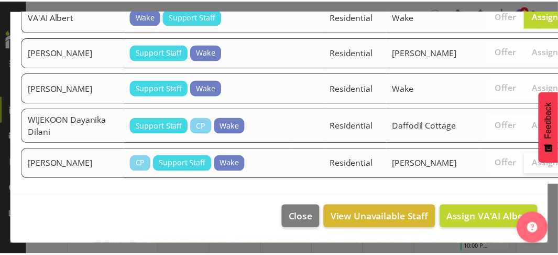
scroll to position [1234, 0]
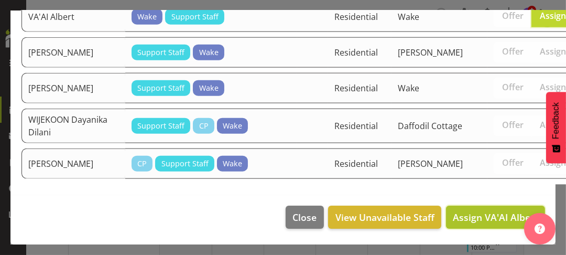
click at [480, 213] on span "Assign VA'AI Albert" at bounding box center [495, 217] width 85 height 13
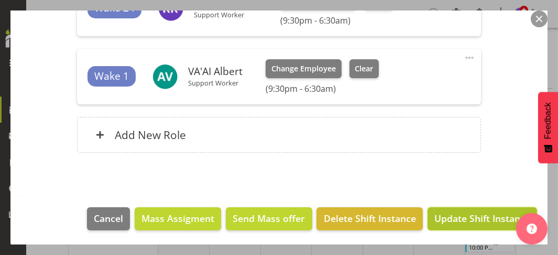
click at [477, 214] on span "Update Shift Instance" at bounding box center [482, 218] width 96 height 14
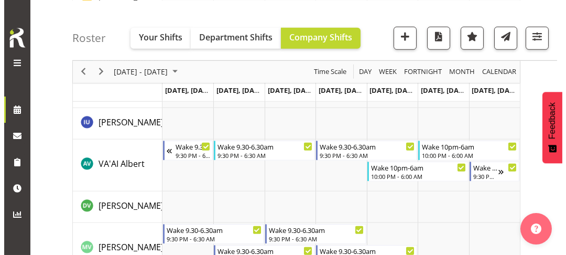
scroll to position [1729, 0]
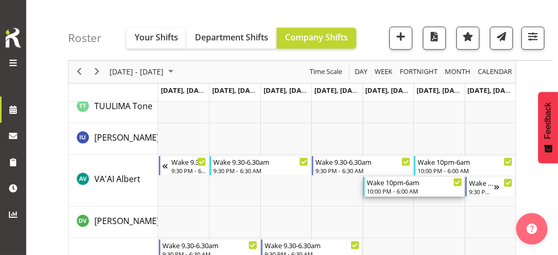
click at [389, 188] on div "10:00 PM - 6:00 AM" at bounding box center [414, 191] width 95 height 8
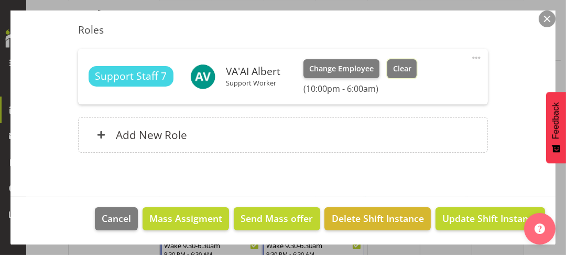
click at [408, 69] on span "Clear" at bounding box center [402, 69] width 18 height 12
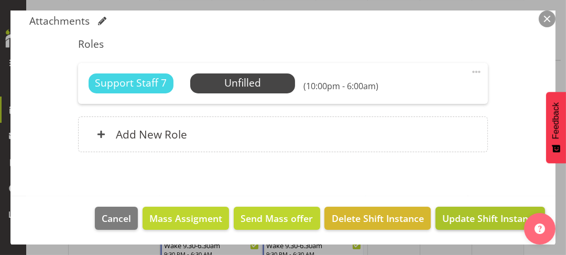
click at [460, 219] on span "Update Shift Instance" at bounding box center [490, 218] width 96 height 14
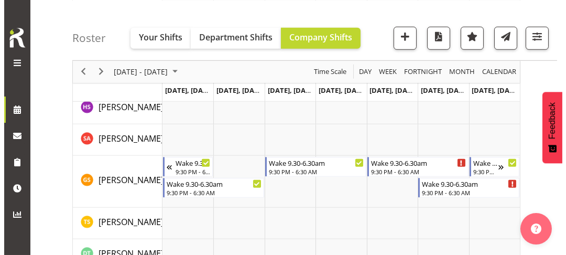
scroll to position [1488, 0]
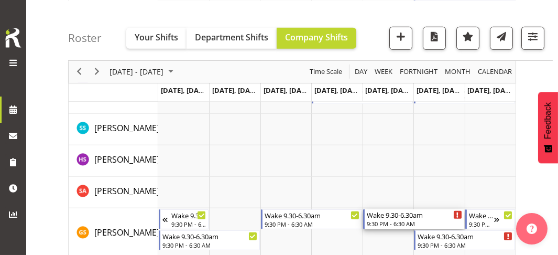
click at [385, 216] on div "Wake 9.30-6.30am" at bounding box center [414, 214] width 95 height 10
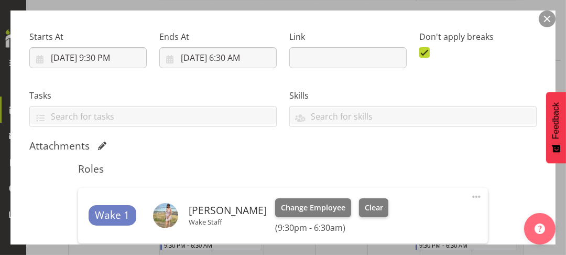
scroll to position [210, 0]
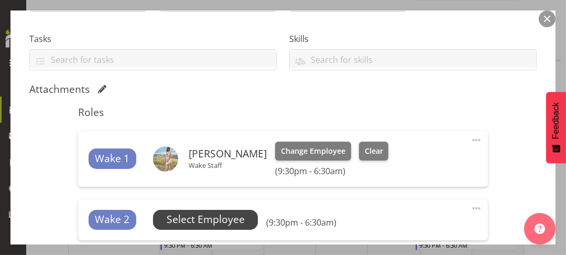
click at [226, 216] on span "Select Employee" at bounding box center [206, 219] width 78 height 15
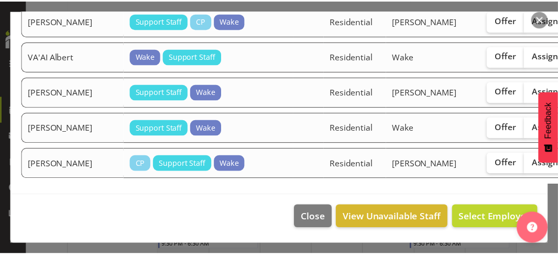
scroll to position [985, 0]
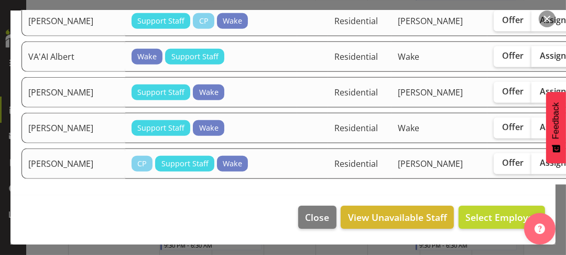
click at [540, 50] on span "Assign" at bounding box center [553, 55] width 26 height 10
click at [531, 52] on input "Assign" at bounding box center [534, 55] width 7 height 7
checkbox input "true"
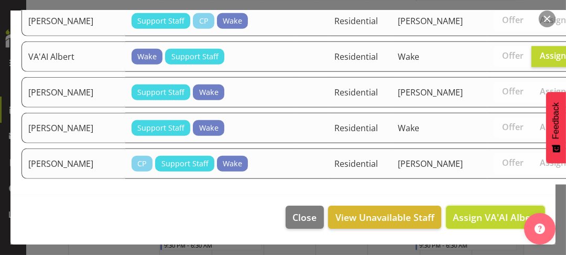
click at [467, 216] on span "Assign VA'AI Albert" at bounding box center [495, 217] width 85 height 13
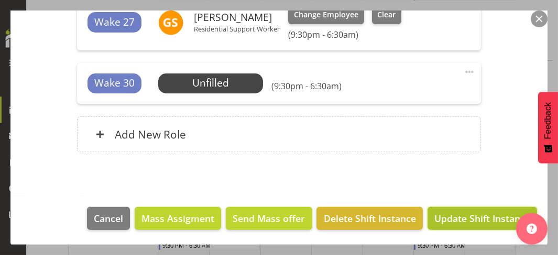
click at [466, 221] on span "Update Shift Instance" at bounding box center [482, 218] width 96 height 14
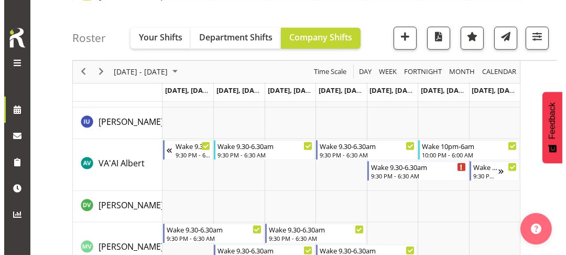
scroll to position [1729, 0]
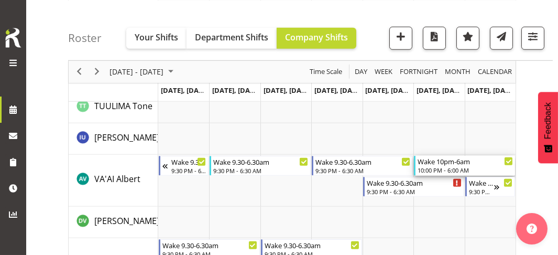
click at [443, 164] on div "Wake 10pm-6am" at bounding box center [465, 161] width 95 height 10
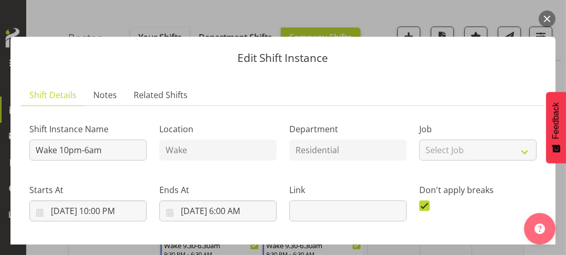
scroll to position [262, 0]
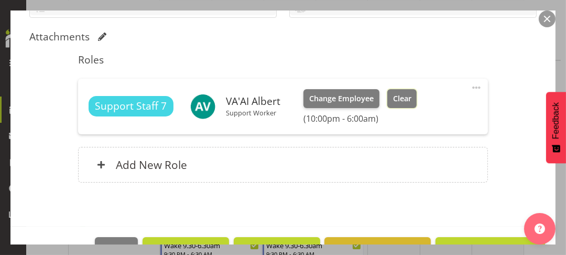
drag, startPoint x: 410, startPoint y: 91, endPoint x: 409, endPoint y: 98, distance: 6.9
click at [410, 95] on button "Clear" at bounding box center [402, 98] width 30 height 19
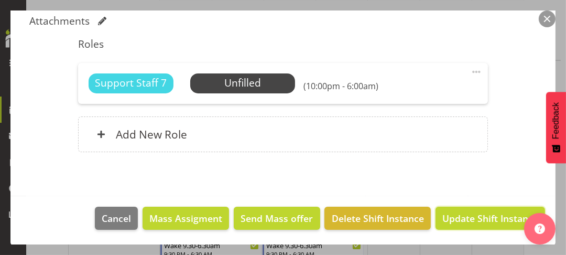
click at [464, 217] on span "Update Shift Instance" at bounding box center [490, 218] width 96 height 14
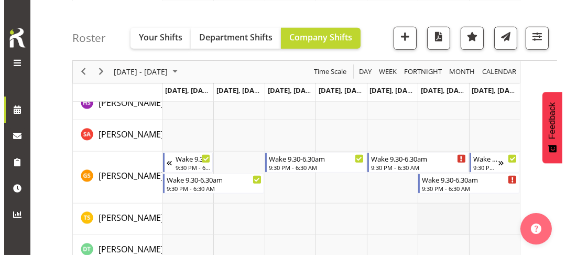
scroll to position [1467, 0]
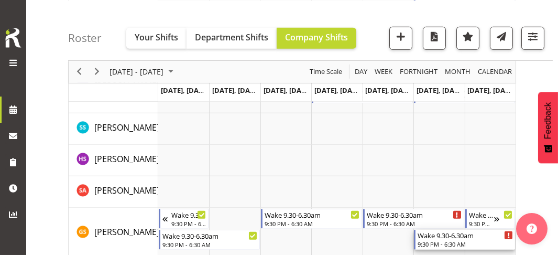
click at [439, 244] on div "9:30 PM - 6:30 AM" at bounding box center [465, 243] width 95 height 8
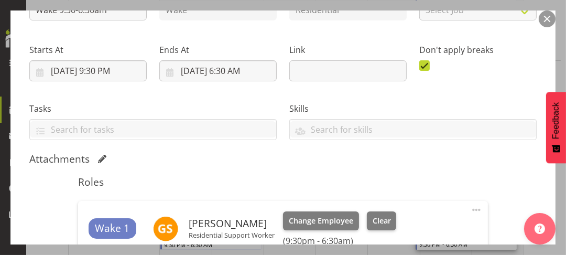
scroll to position [262, 0]
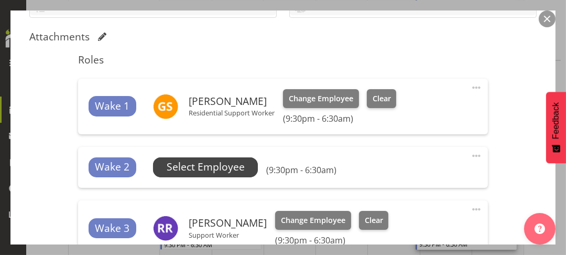
click at [202, 168] on span "Select Employee" at bounding box center [206, 166] width 78 height 15
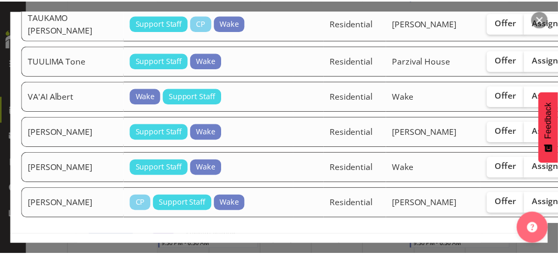
scroll to position [958, 0]
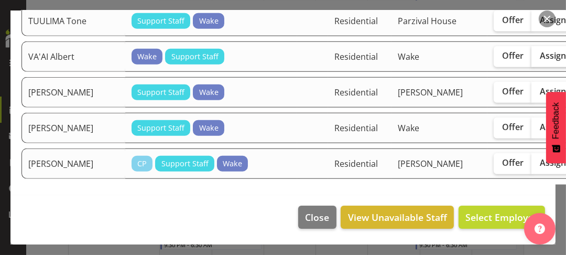
click at [540, 53] on span "Assign" at bounding box center [553, 55] width 26 height 10
click at [531, 53] on input "Assign" at bounding box center [534, 55] width 7 height 7
checkbox input "true"
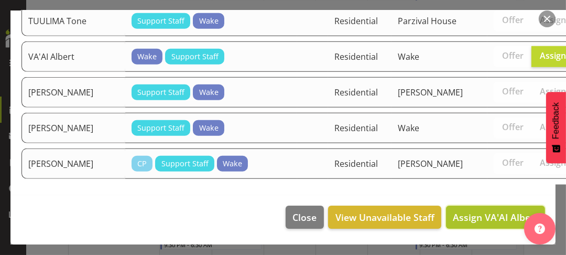
click at [472, 223] on span "Assign VA'AI Albert" at bounding box center [495, 217] width 85 height 14
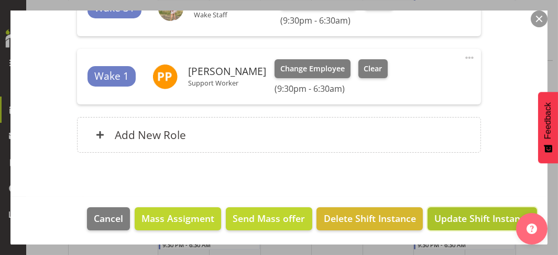
click at [463, 219] on span "Update Shift Instance" at bounding box center [482, 218] width 96 height 14
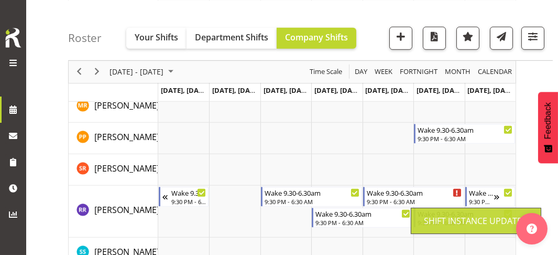
scroll to position [1467, 0]
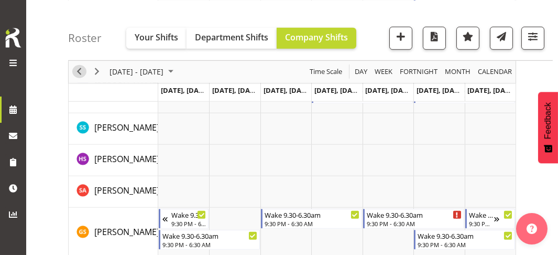
click at [79, 69] on span "Previous" at bounding box center [79, 71] width 13 height 13
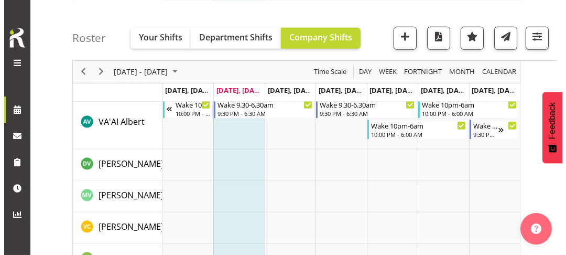
scroll to position [1776, 0]
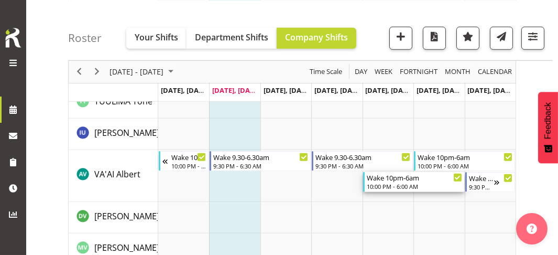
click at [386, 183] on div "10:00 PM - 6:00 AM" at bounding box center [414, 186] width 95 height 8
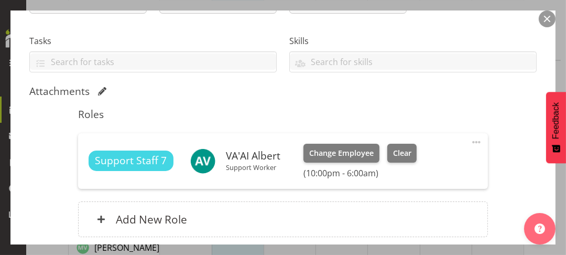
scroll to position [210, 0]
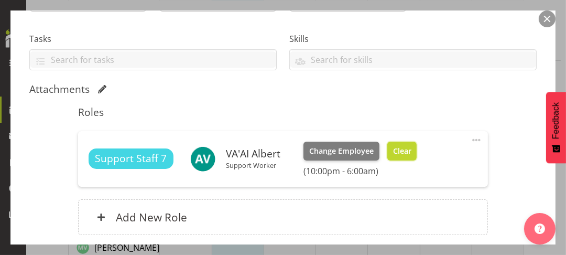
click at [400, 152] on span "Clear" at bounding box center [402, 151] width 18 height 12
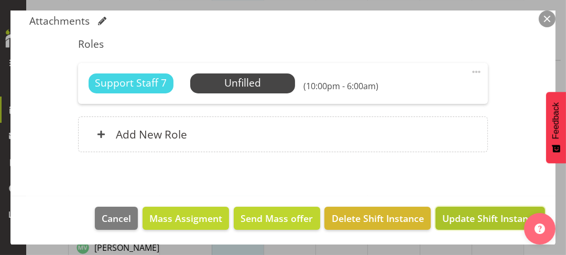
click at [454, 220] on span "Update Shift Instance" at bounding box center [490, 218] width 96 height 14
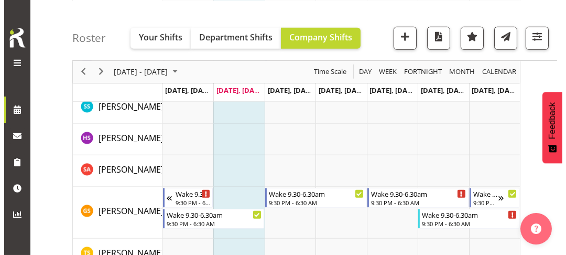
scroll to position [1535, 0]
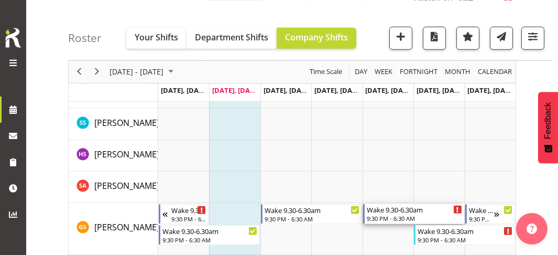
click at [389, 210] on div "Wake 9.30-6.30am" at bounding box center [414, 209] width 95 height 10
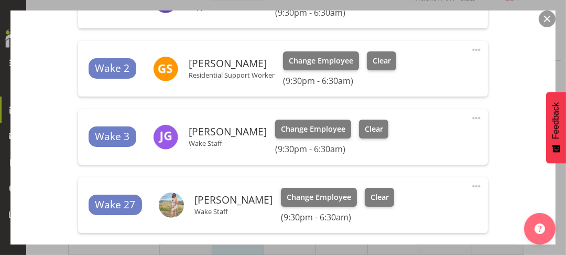
scroll to position [419, 0]
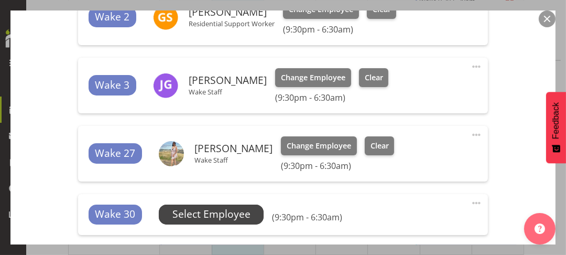
click at [213, 215] on span "Select Employee" at bounding box center [211, 213] width 78 height 15
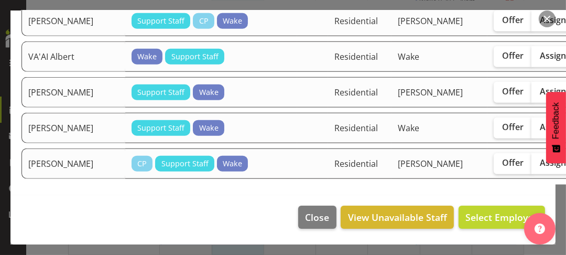
scroll to position [972, 0]
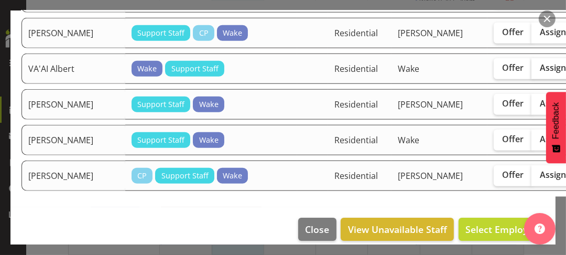
click at [540, 73] on span "Assign" at bounding box center [553, 67] width 26 height 10
click at [531, 71] on input "Assign" at bounding box center [534, 67] width 7 height 7
checkbox input "true"
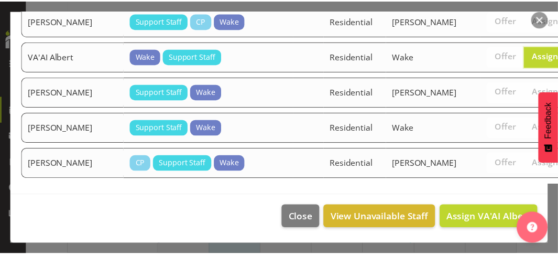
scroll to position [1024, 0]
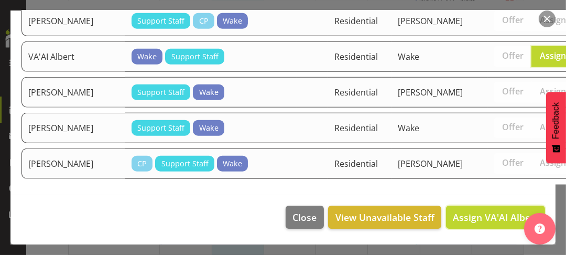
click at [465, 212] on span "Assign VA'AI Albert" at bounding box center [495, 217] width 85 height 13
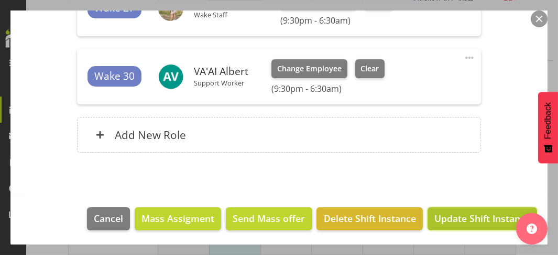
click at [465, 216] on span "Update Shift Instance" at bounding box center [482, 218] width 96 height 14
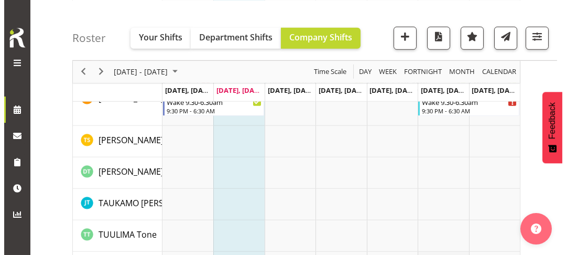
scroll to position [1723, 0]
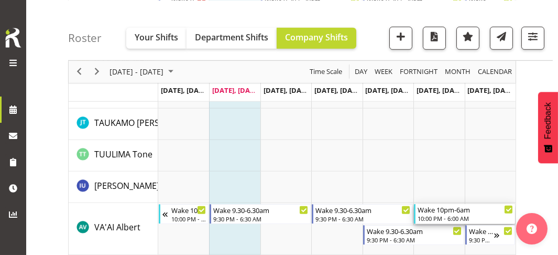
click at [439, 212] on div "Wake 10pm-6am" at bounding box center [465, 209] width 95 height 10
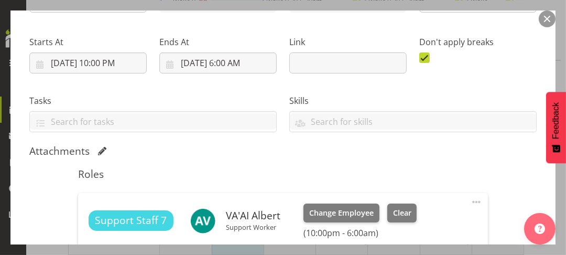
scroll to position [262, 0]
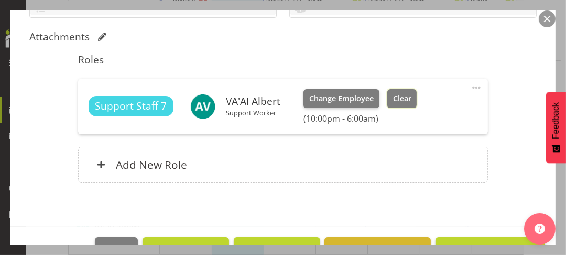
drag, startPoint x: 396, startPoint y: 96, endPoint x: 407, endPoint y: 102, distance: 12.4
click at [397, 97] on span "Clear" at bounding box center [402, 99] width 18 height 12
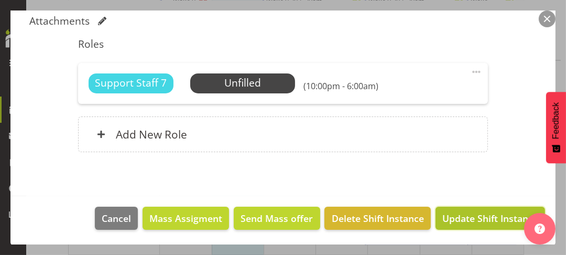
click at [470, 217] on span "Update Shift Instance" at bounding box center [490, 218] width 96 height 14
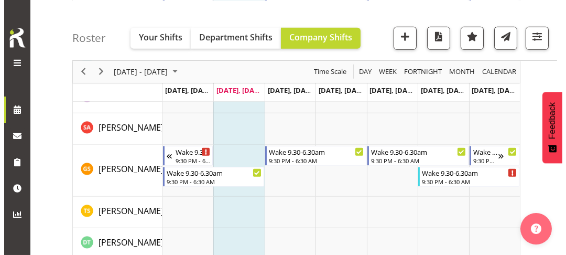
scroll to position [1574, 0]
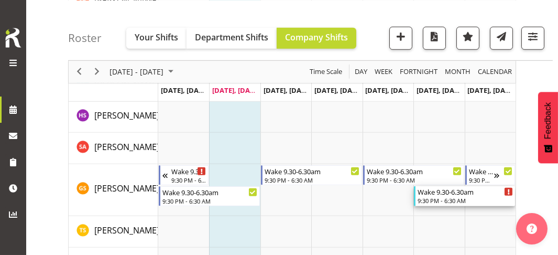
click at [441, 197] on div "9:30 PM - 6:30 AM" at bounding box center [465, 200] width 95 height 8
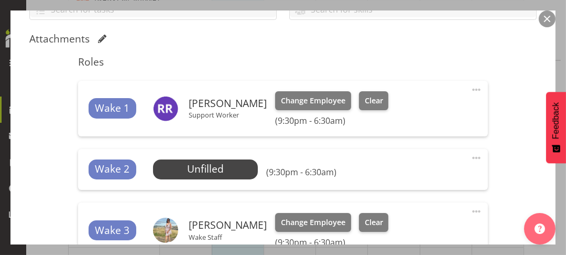
scroll to position [262, 0]
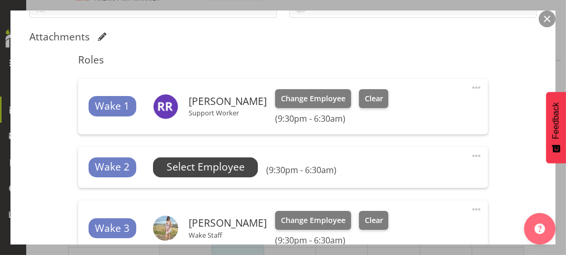
click at [210, 168] on span "Select Employee" at bounding box center [206, 166] width 78 height 15
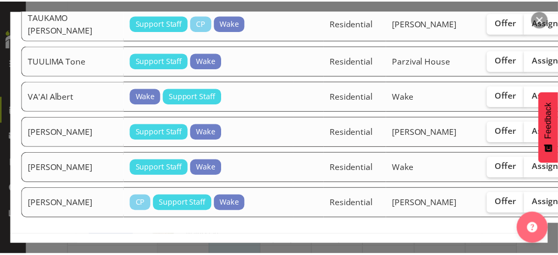
scroll to position [958, 0]
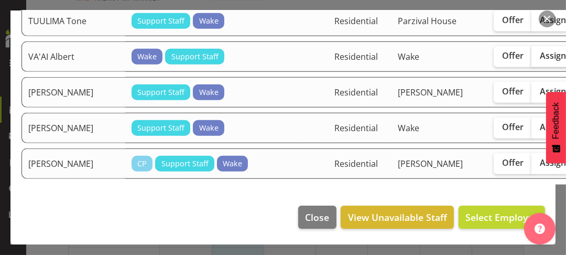
click at [540, 52] on span "Assign" at bounding box center [553, 55] width 26 height 10
click at [531, 52] on input "Assign" at bounding box center [534, 55] width 7 height 7
checkbox input "true"
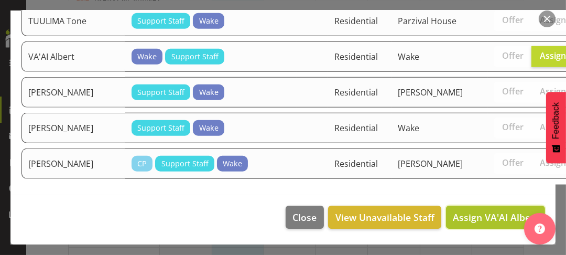
click at [471, 217] on span "Assign VA'AI Albert" at bounding box center [495, 217] width 85 height 13
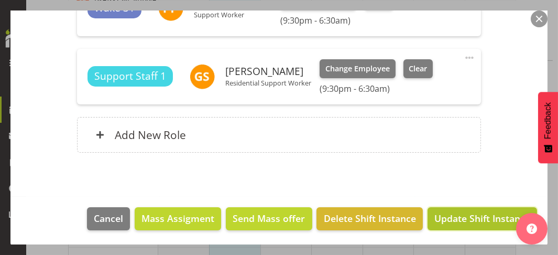
click at [472, 215] on span "Update Shift Instance" at bounding box center [482, 218] width 96 height 14
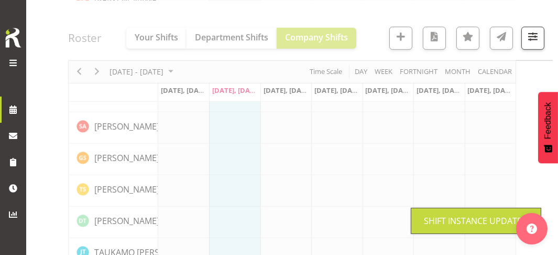
scroll to position [1553, 0]
